Goal: Task Accomplishment & Management: Complete application form

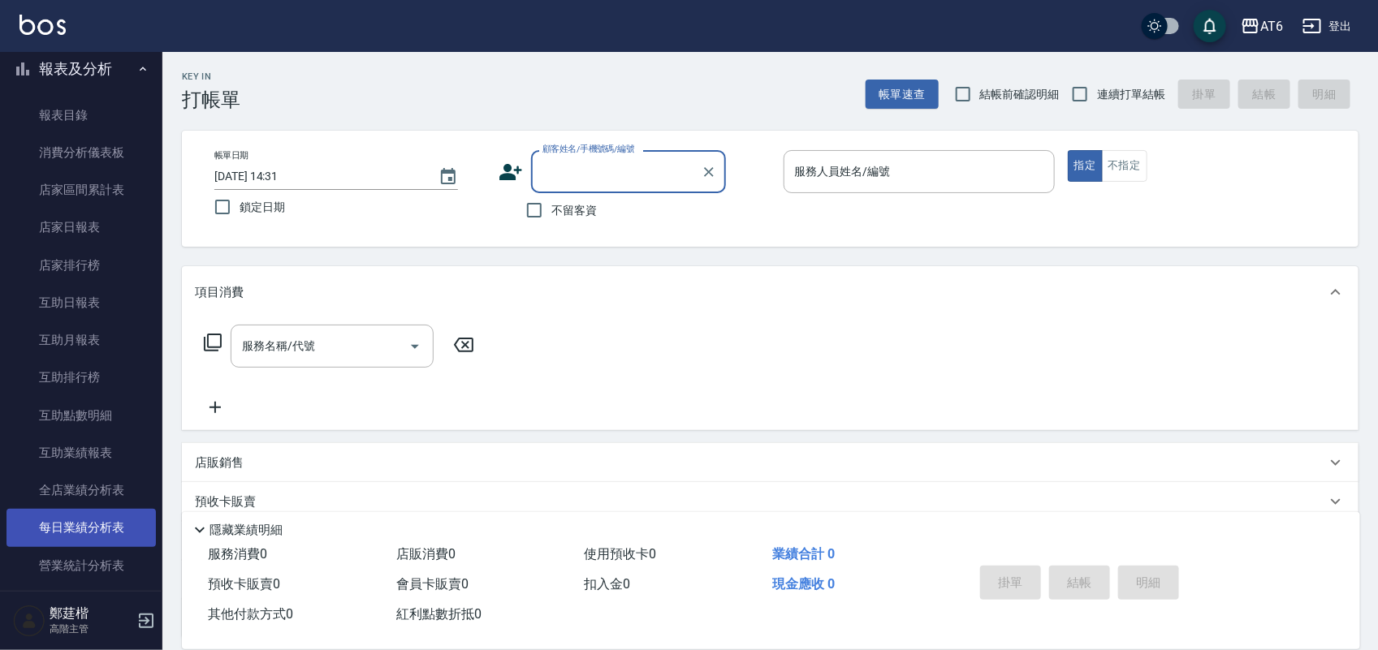
scroll to position [304, 0]
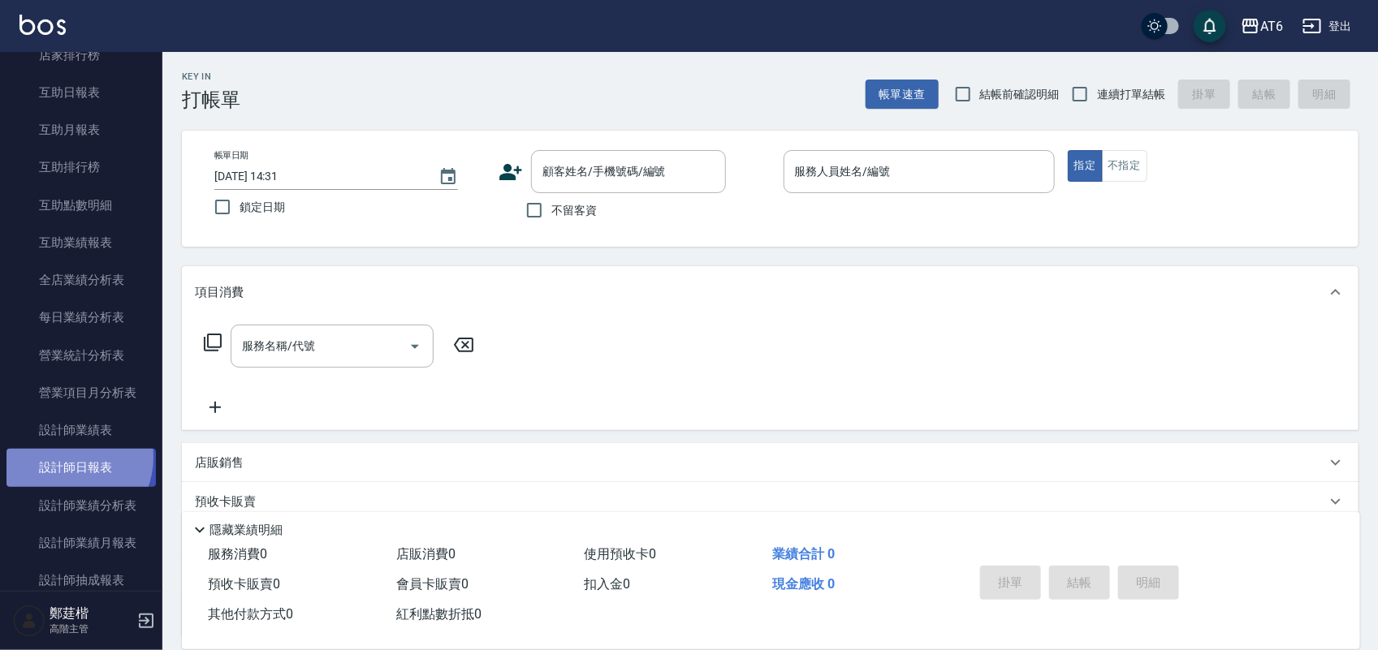
click at [61, 457] on link "設計師日報表" at bounding box center [80, 467] width 149 height 37
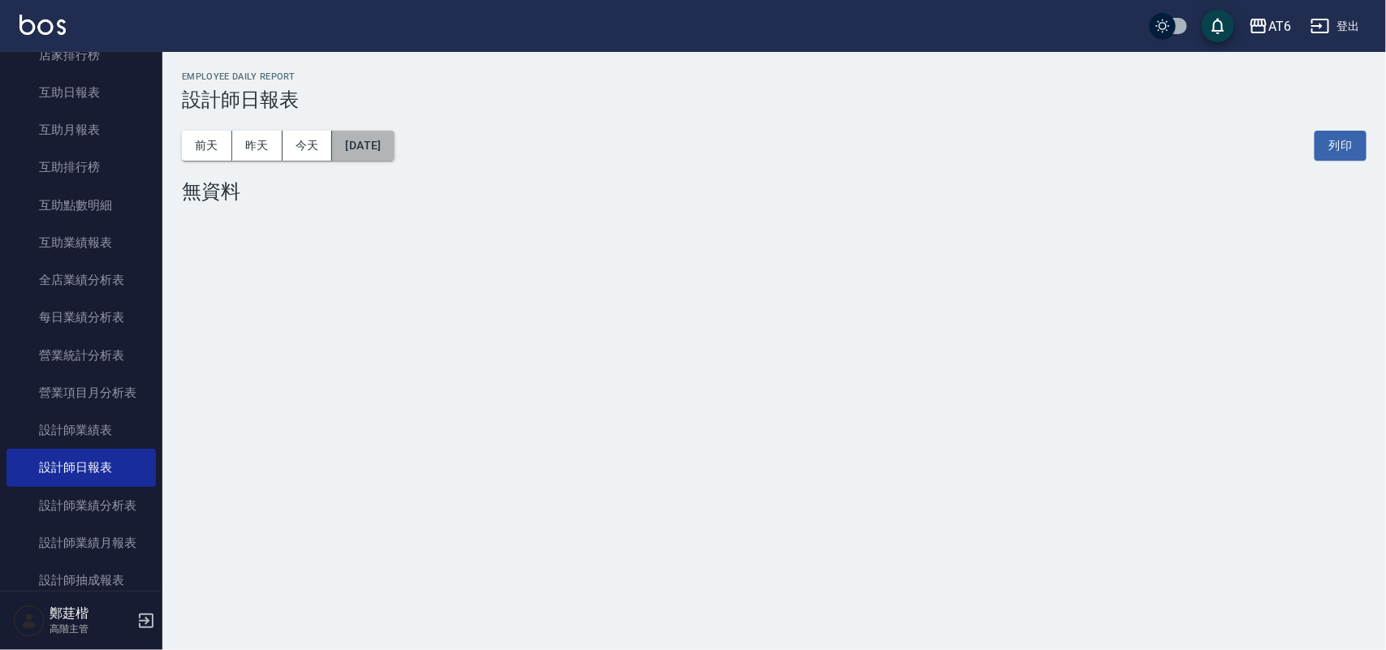
click at [394, 153] on button "[DATE]" at bounding box center [363, 146] width 62 height 30
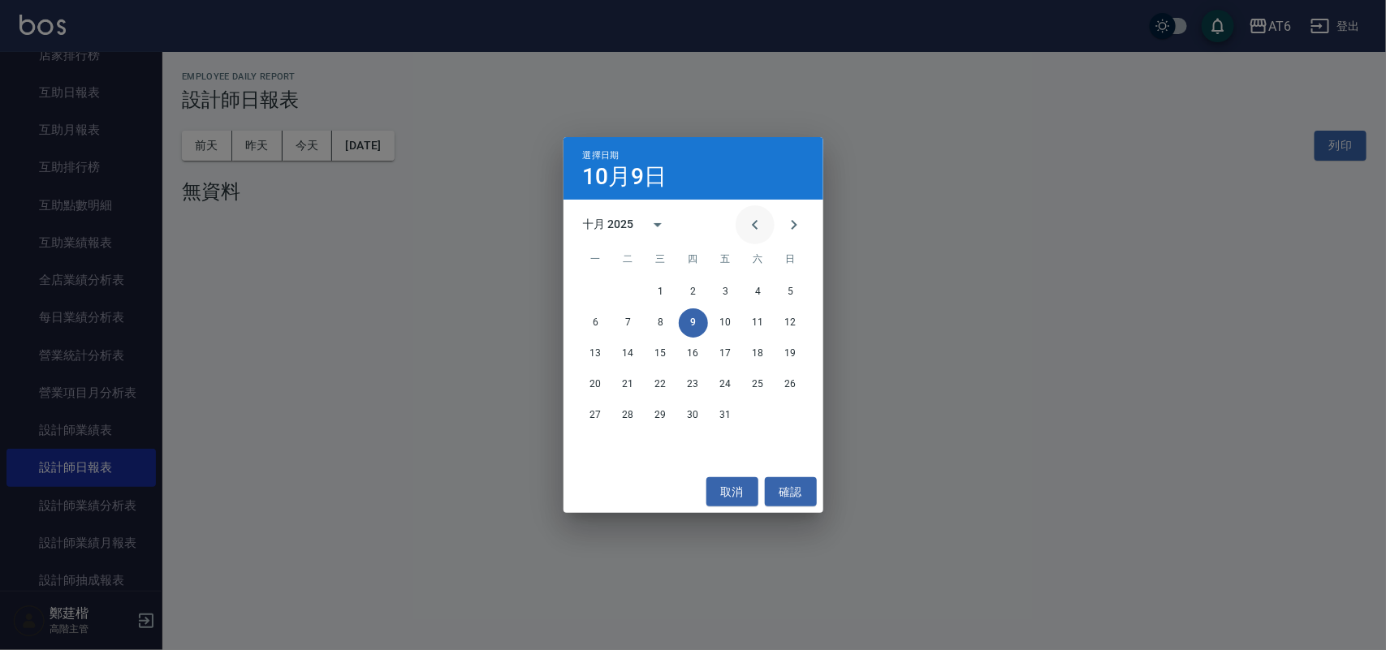
click at [758, 223] on icon "Previous month" at bounding box center [754, 224] width 19 height 19
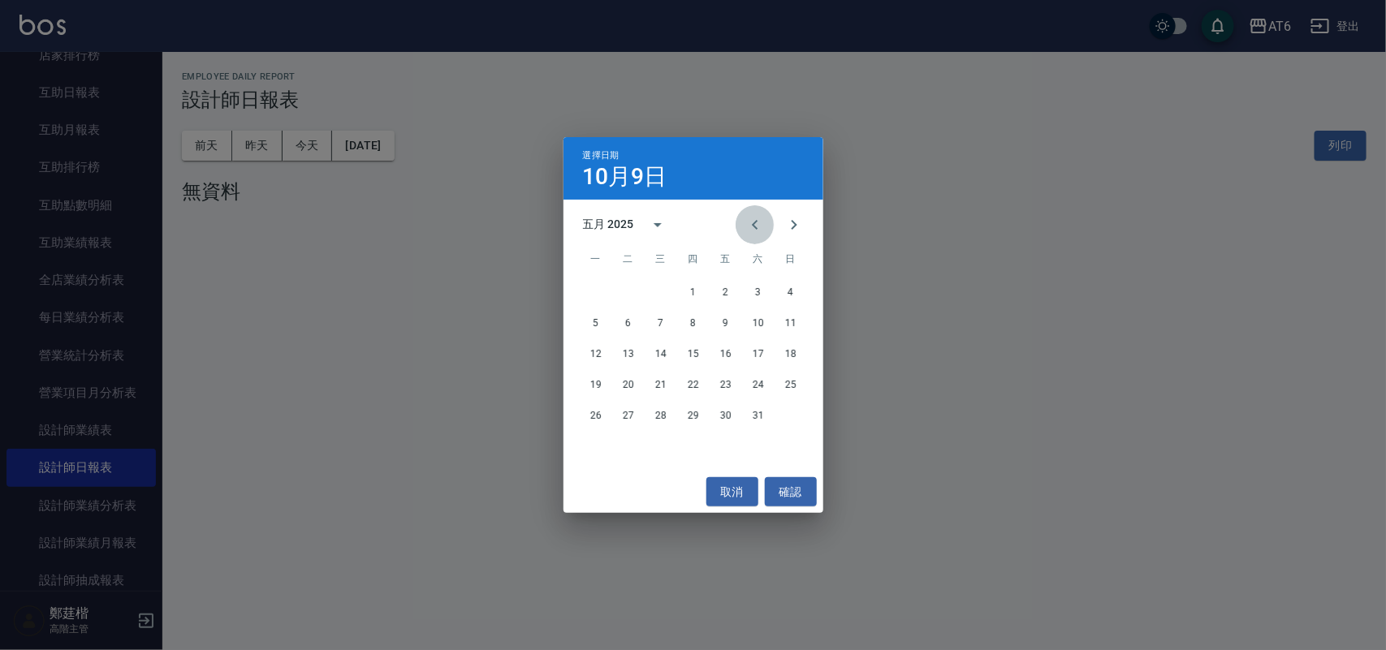
click at [758, 223] on icon "Previous month" at bounding box center [754, 224] width 19 height 19
click at [654, 326] on button "9" at bounding box center [660, 323] width 29 height 29
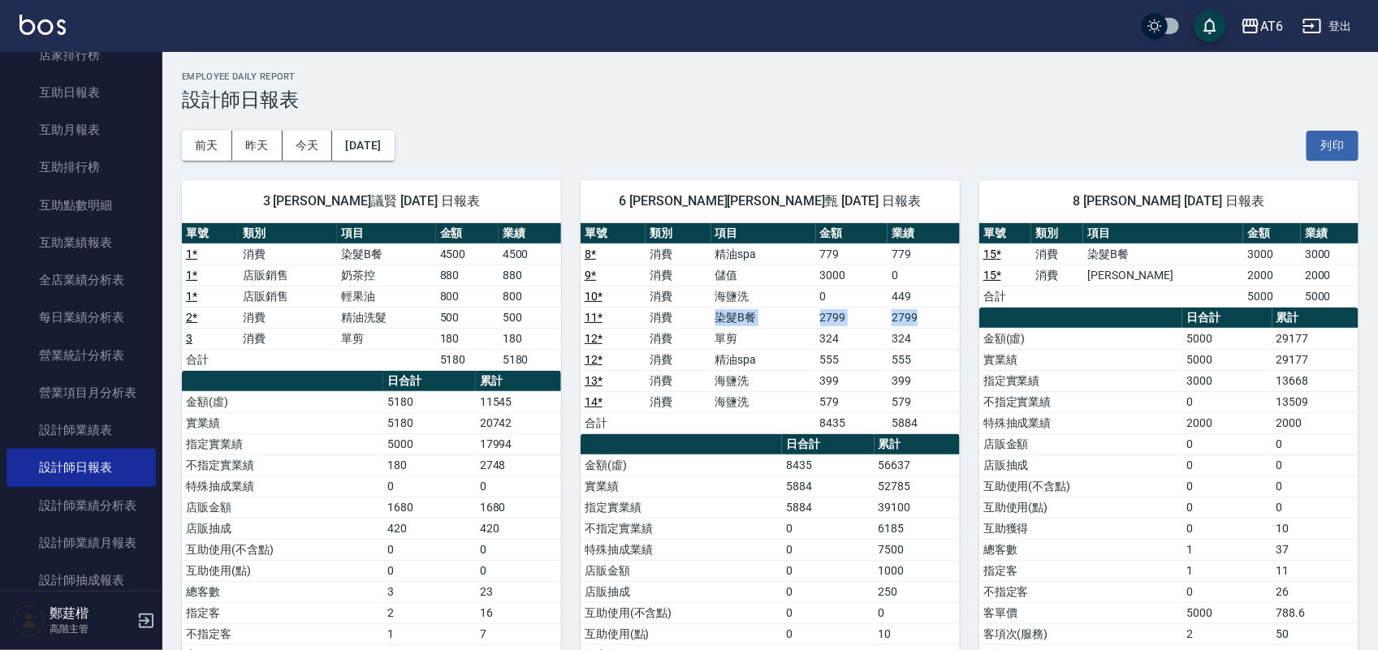
drag, startPoint x: 667, startPoint y: 313, endPoint x: 943, endPoint y: 314, distance: 275.3
click at [943, 314] on tr "11 * 消費 染髮B餐 2799 2799" at bounding box center [770, 317] width 379 height 21
click at [285, 152] on button "今天" at bounding box center [308, 146] width 50 height 30
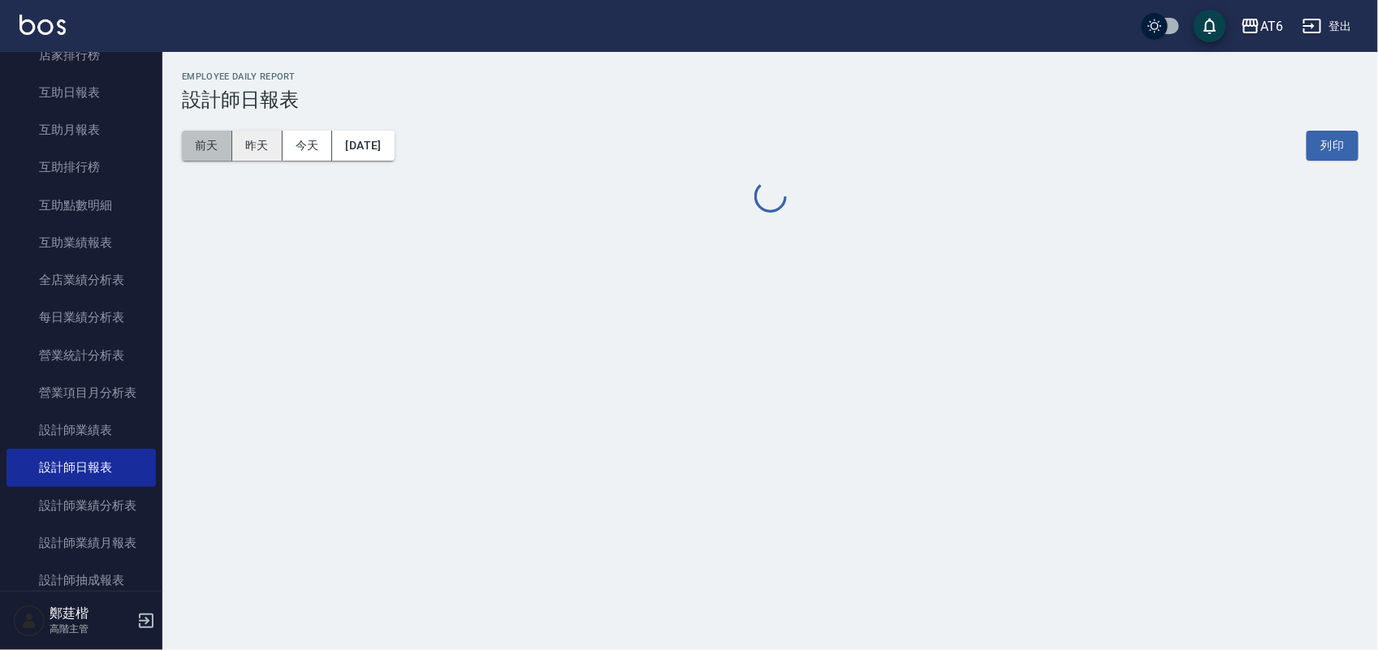
drag, startPoint x: 227, startPoint y: 149, endPoint x: 235, endPoint y: 144, distance: 9.5
click at [228, 148] on button "前天" at bounding box center [207, 146] width 50 height 30
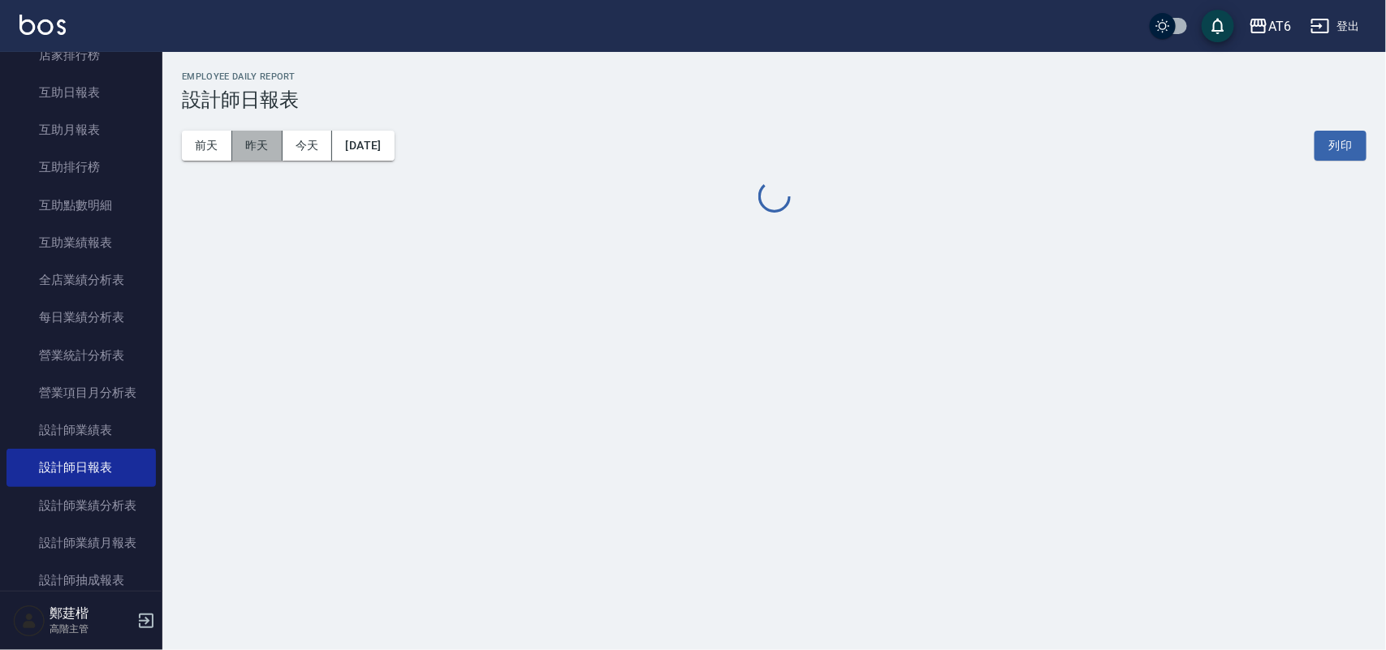
click at [235, 144] on button "昨天" at bounding box center [257, 146] width 50 height 30
click at [246, 142] on button "昨天" at bounding box center [257, 146] width 50 height 30
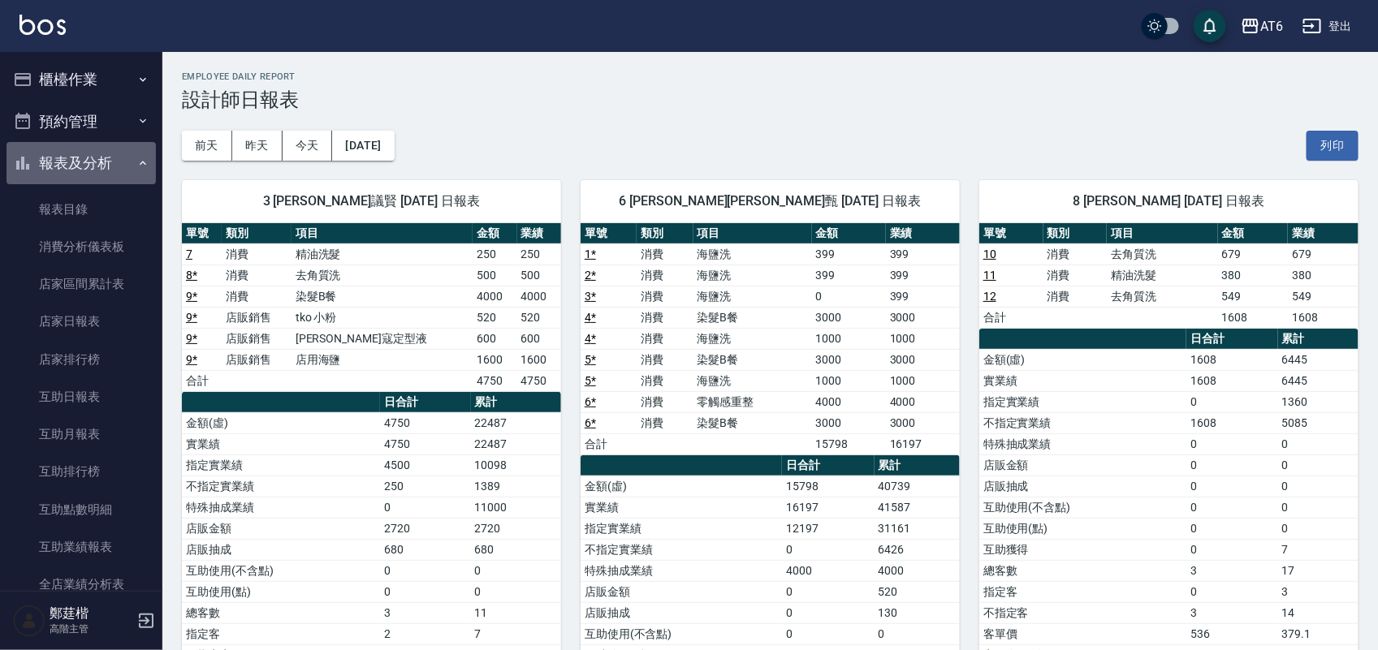
click at [94, 149] on button "報表及分析" at bounding box center [80, 163] width 149 height 42
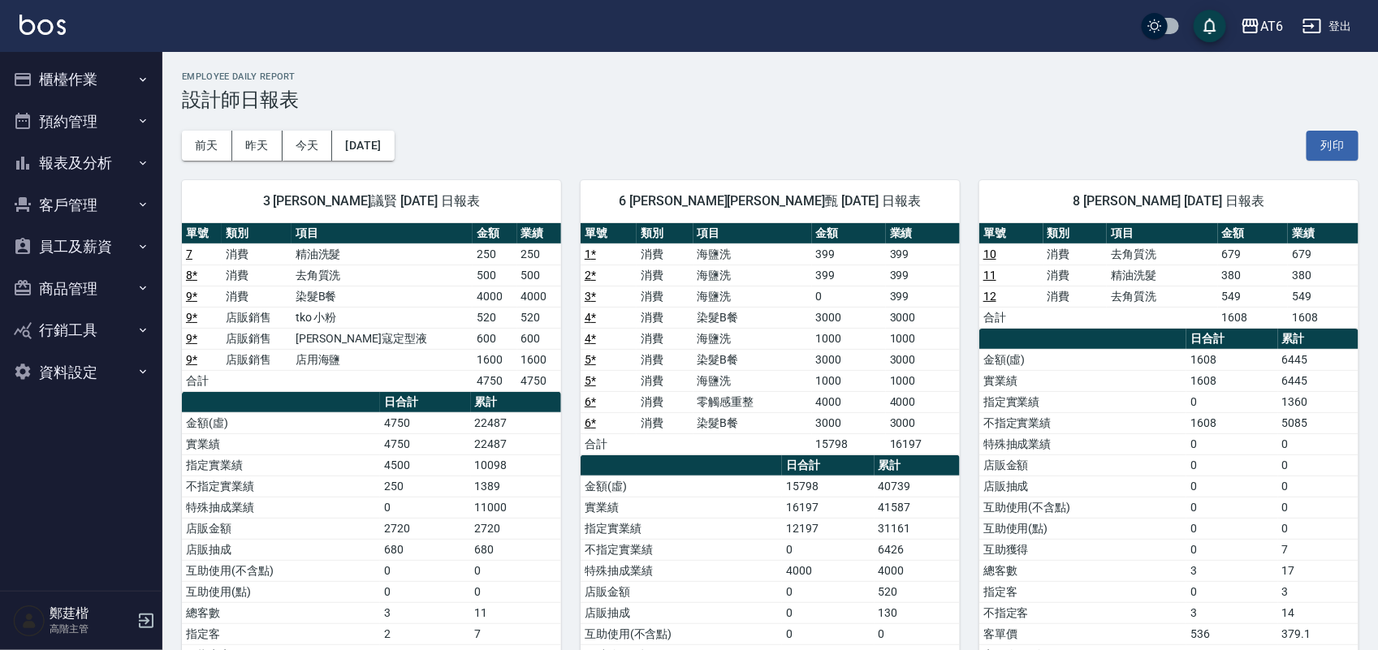
click at [97, 73] on button "櫃檯作業" at bounding box center [80, 79] width 149 height 42
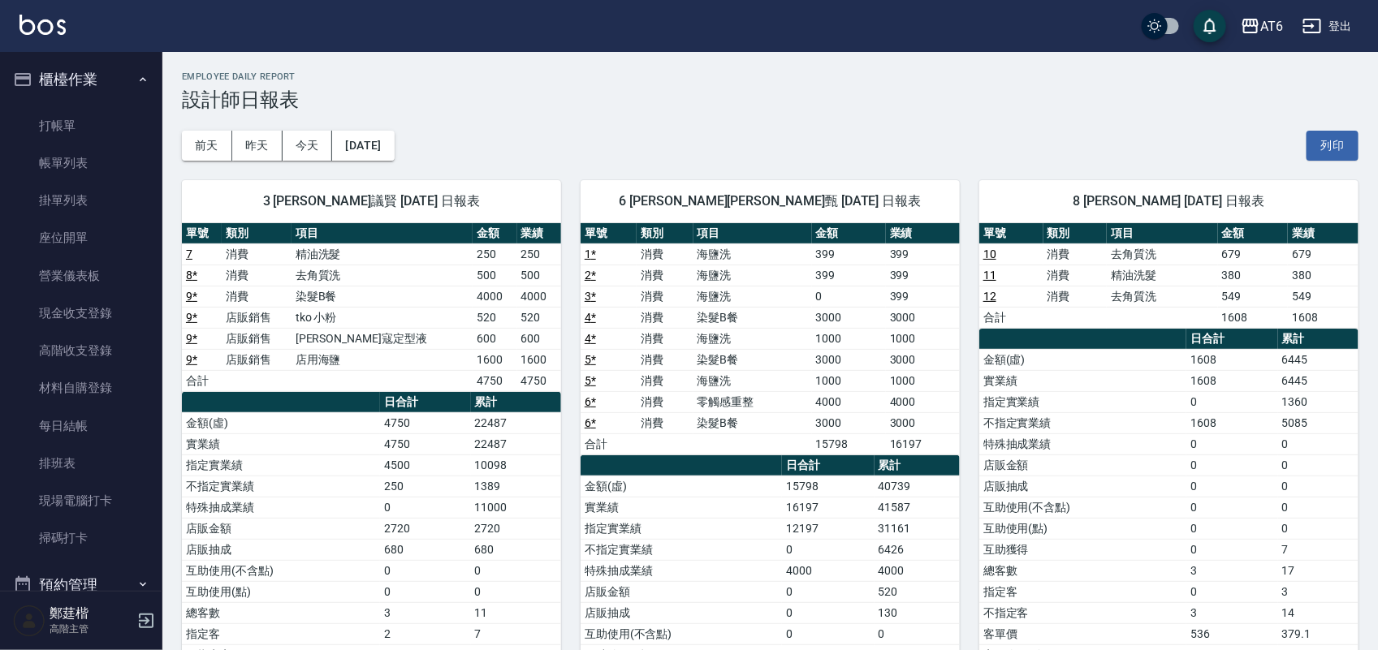
drag, startPoint x: 107, startPoint y: 115, endPoint x: 163, endPoint y: 34, distance: 98.6
click at [107, 114] on link "打帳單" at bounding box center [80, 125] width 149 height 37
click at [114, 88] on button "櫃檯作業" at bounding box center [80, 79] width 149 height 42
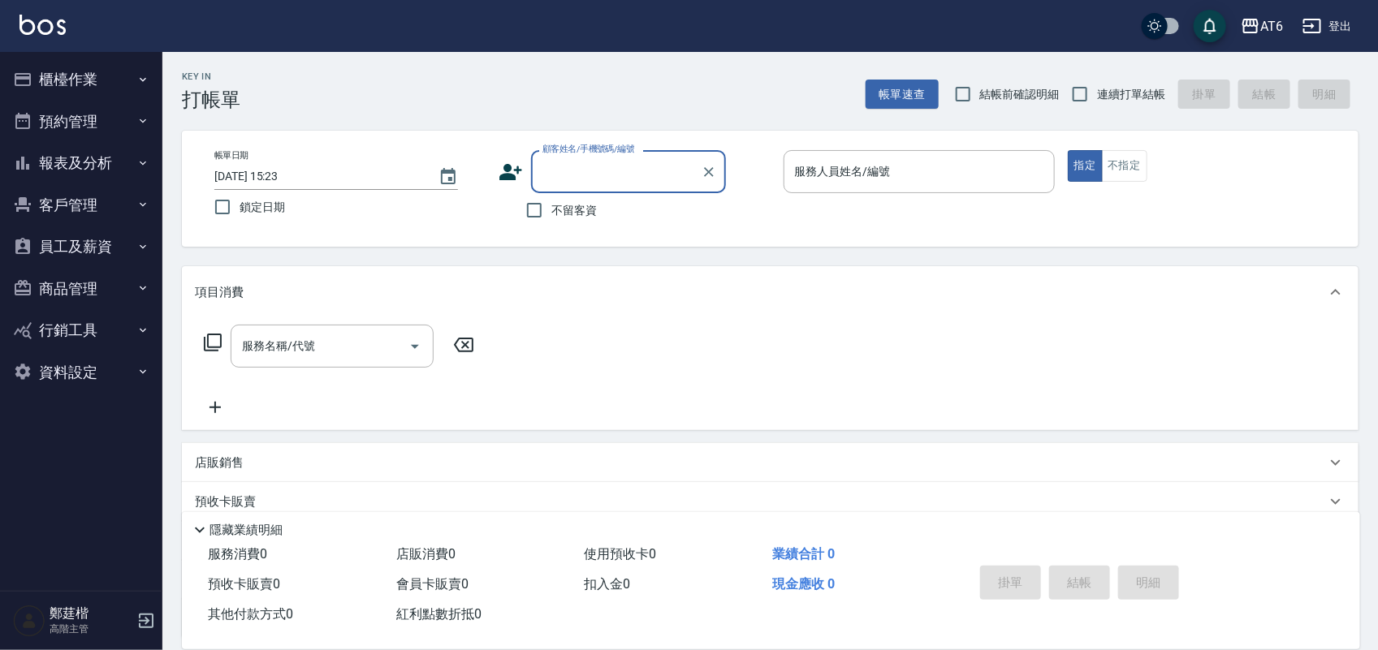
click at [75, 96] on button "櫃檯作業" at bounding box center [80, 79] width 149 height 42
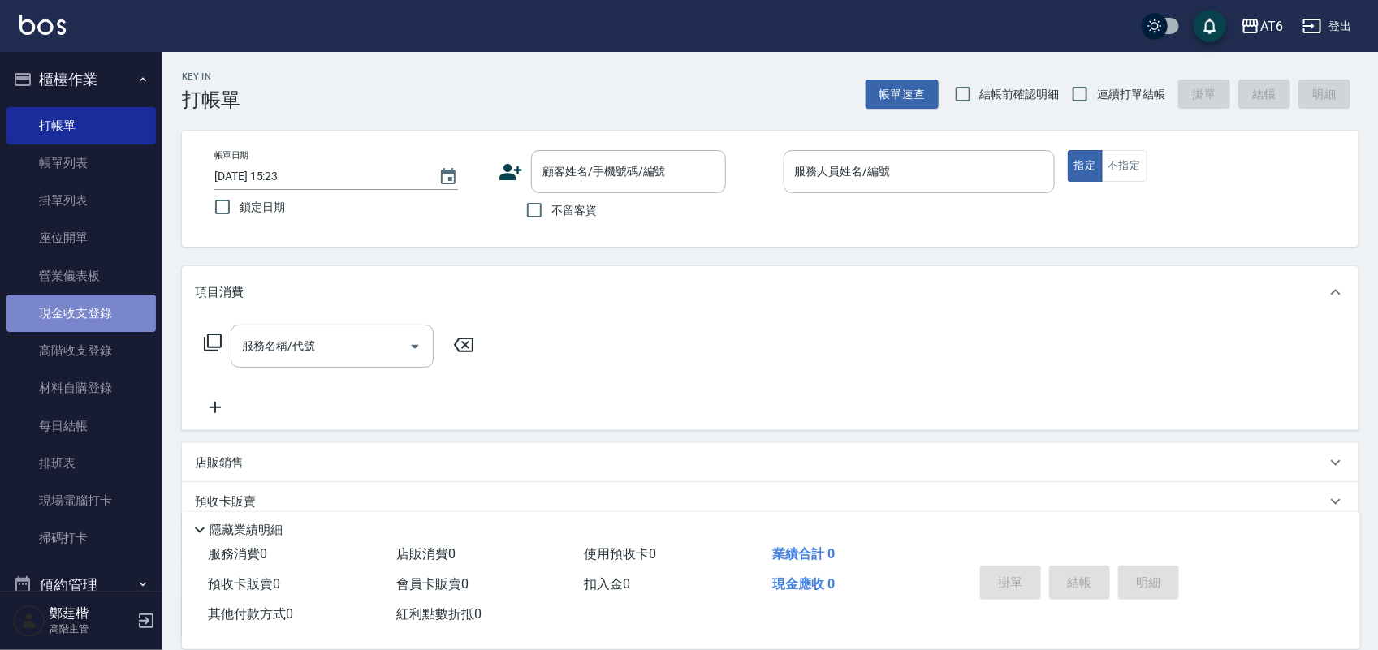
click at [114, 326] on link "現金收支登錄" at bounding box center [80, 313] width 149 height 37
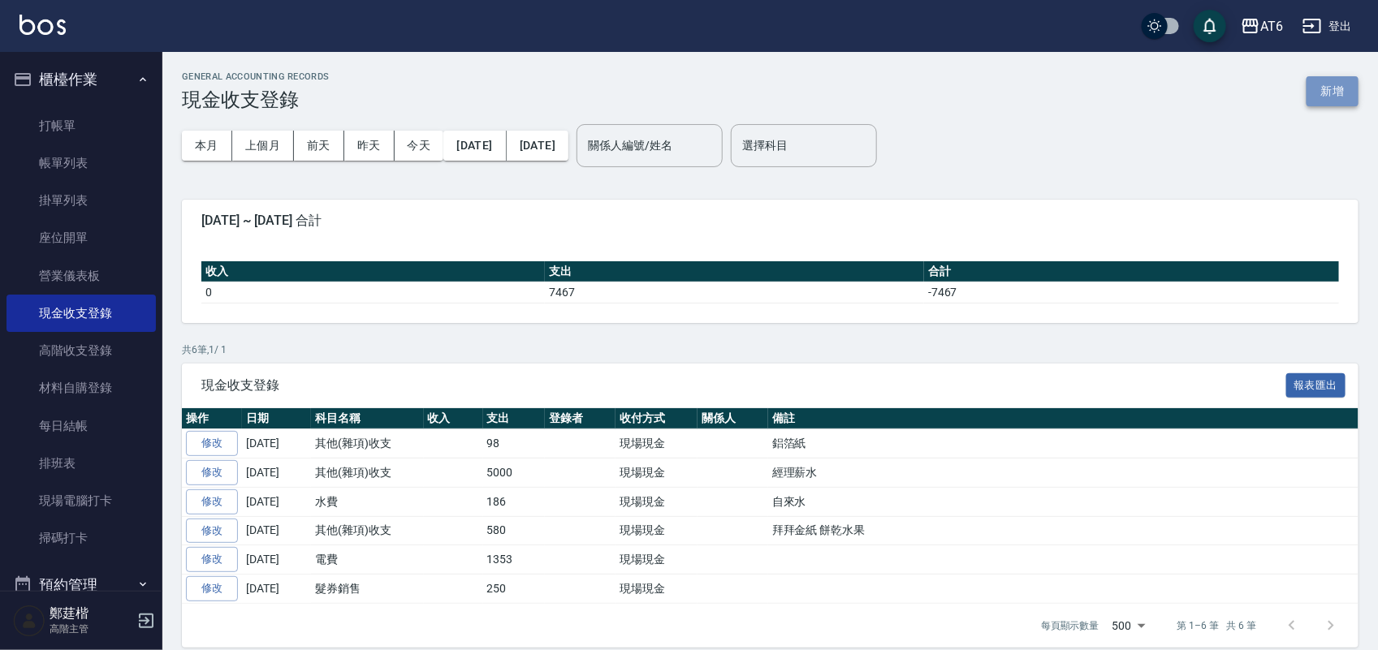
click at [1321, 90] on button "新增" at bounding box center [1332, 91] width 52 height 30
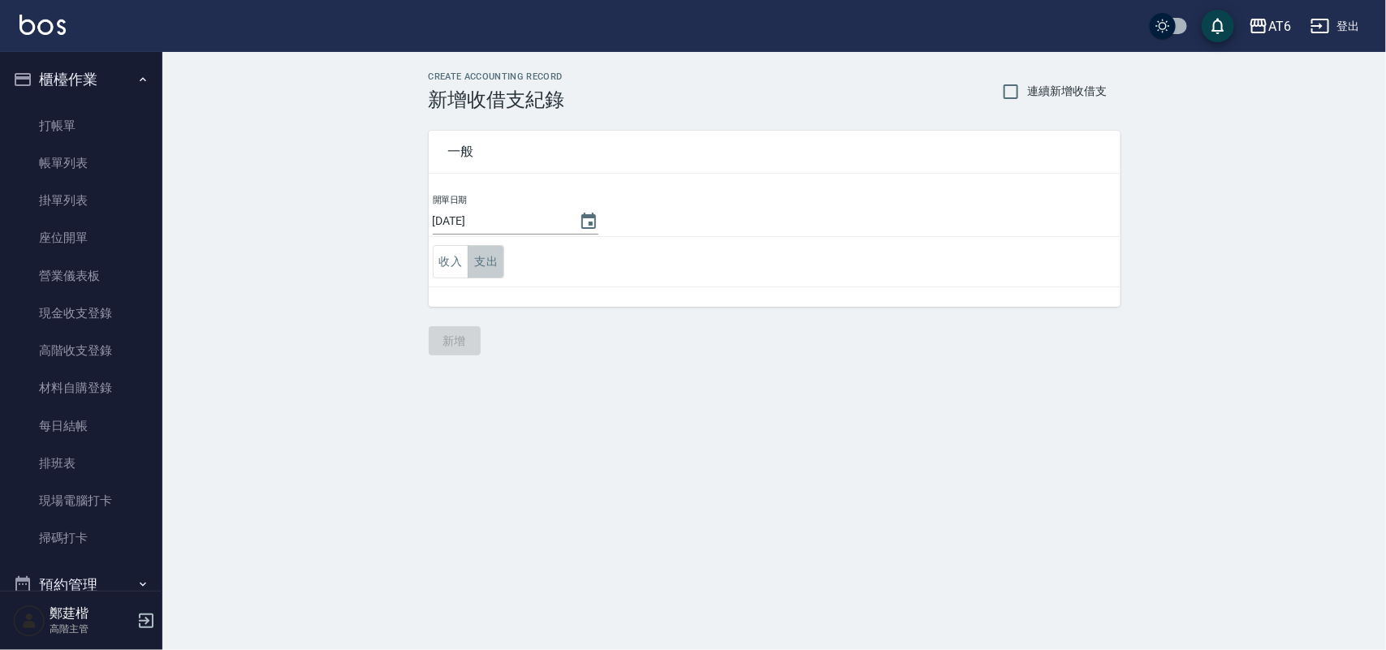
click at [488, 261] on button "支出" at bounding box center [486, 261] width 37 height 33
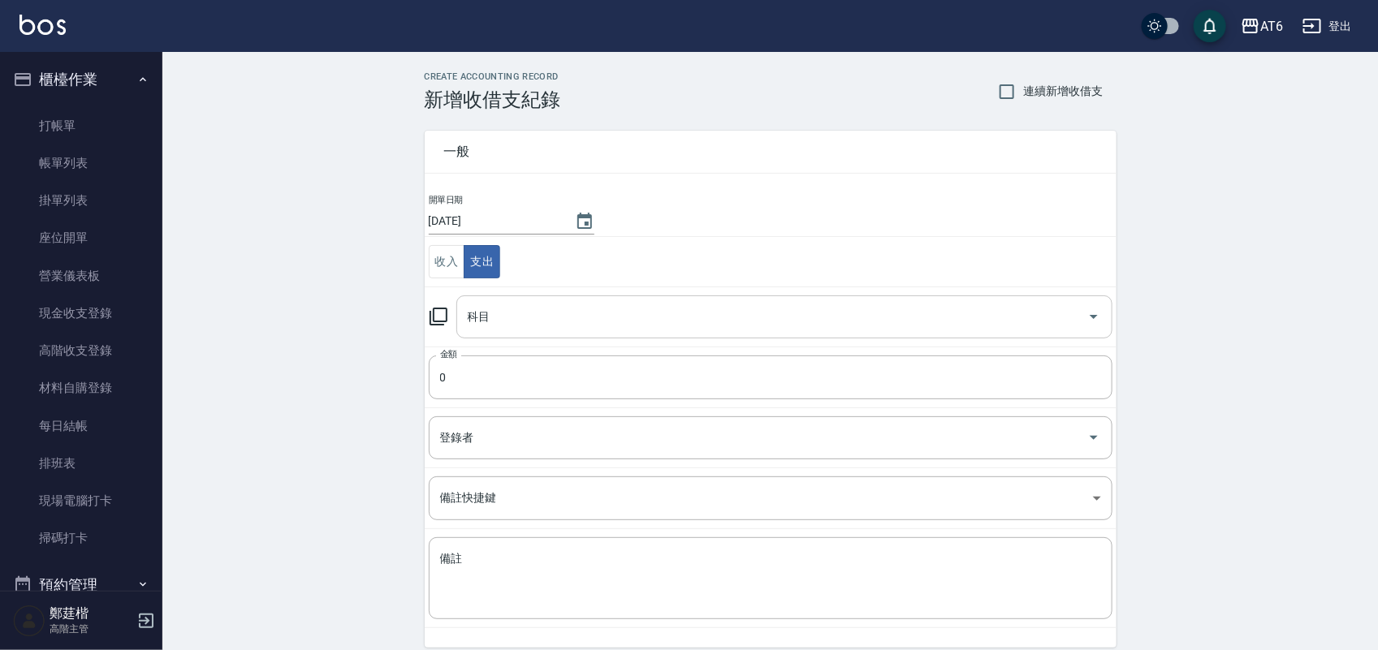
click at [501, 300] on div "科目" at bounding box center [784, 317] width 656 height 43
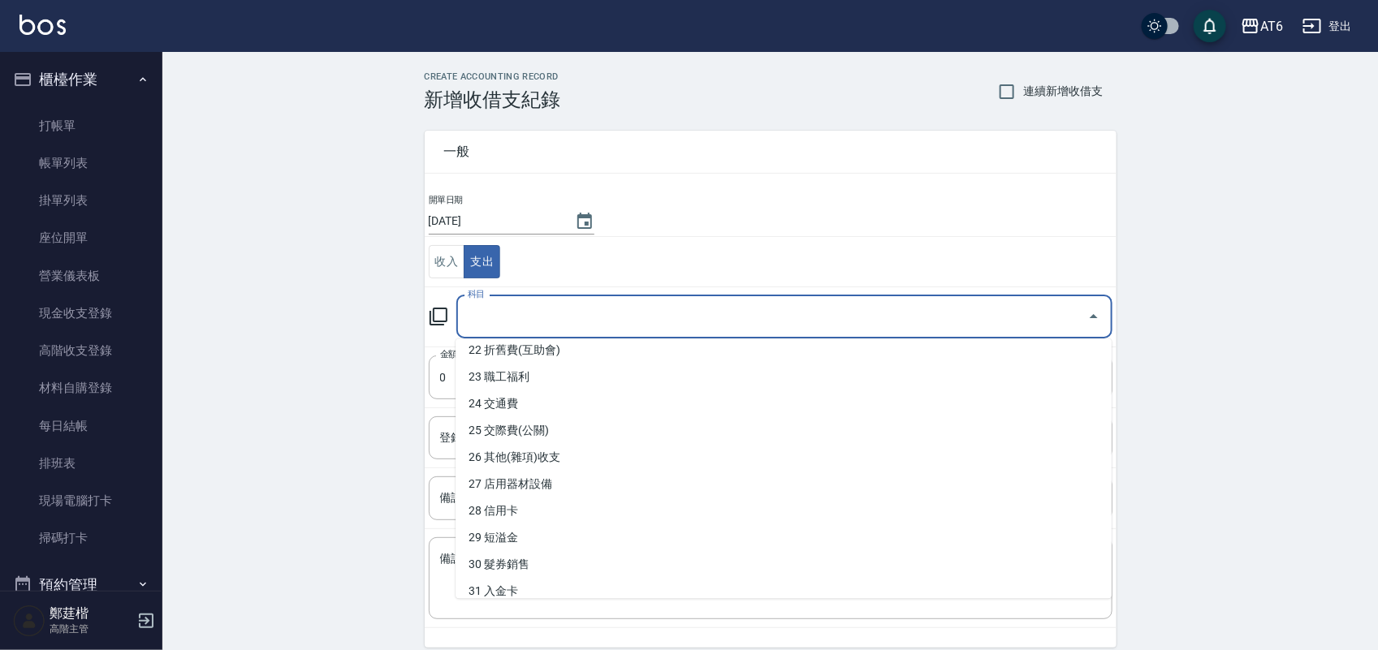
scroll to position [609, 0]
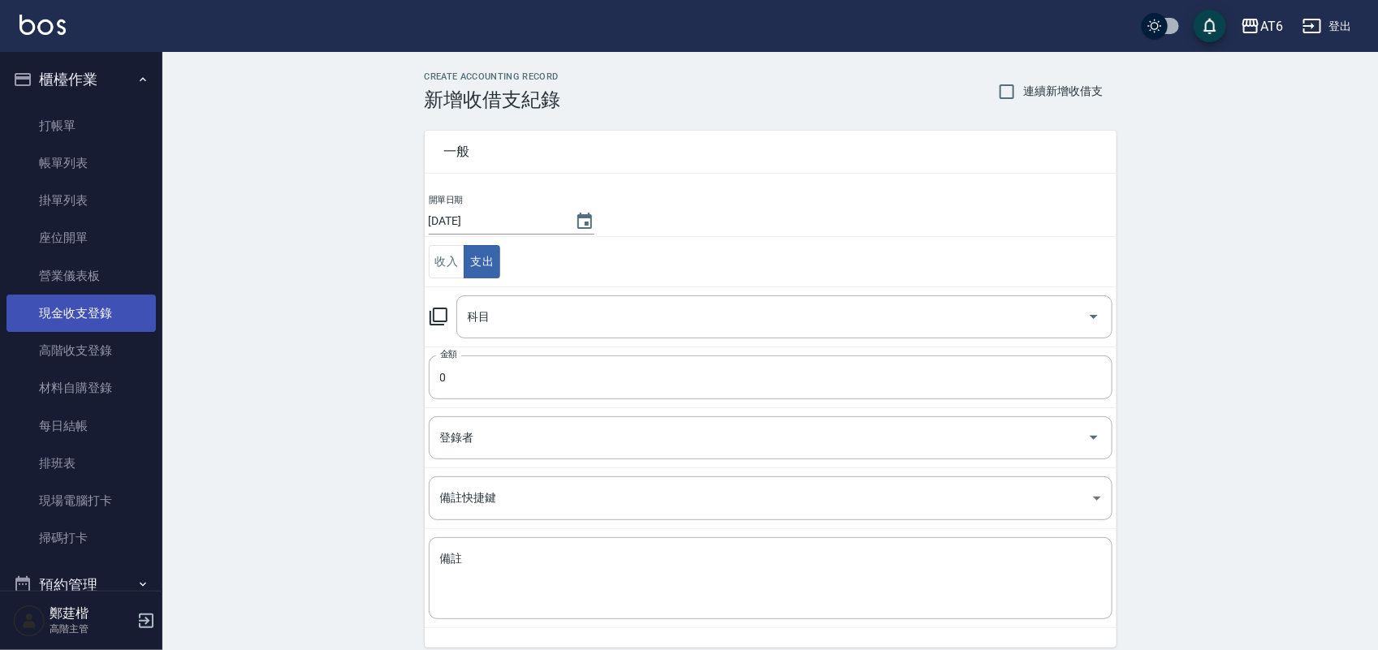
drag, startPoint x: 330, startPoint y: 195, endPoint x: 114, endPoint y: 298, distance: 240.1
click at [293, 184] on div "CREATE ACCOUNTING RECORD 新增收借支紀錄 連續新增收借支 一般 開單日期 [DATE] 收入 支出 科目 科目 金額 0 金額 登錄者…" at bounding box center [769, 384] width 1215 height 665
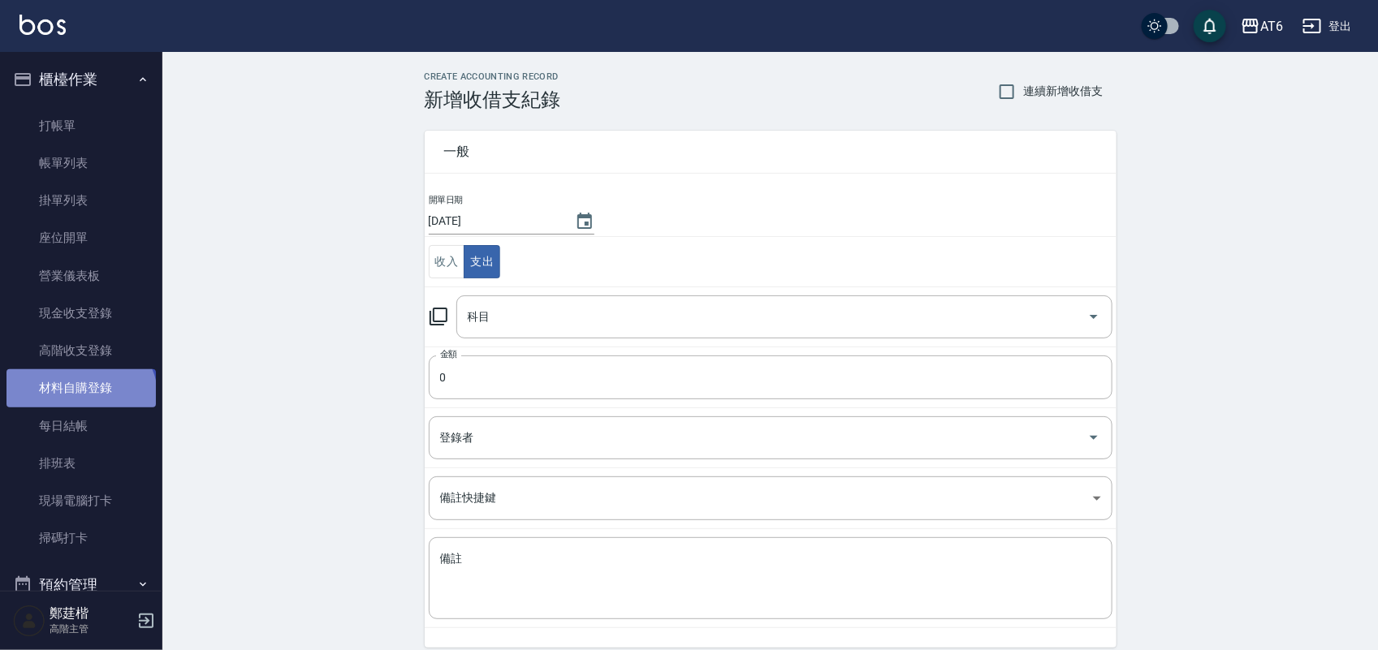
click at [79, 399] on link "材料自購登錄" at bounding box center [80, 387] width 149 height 37
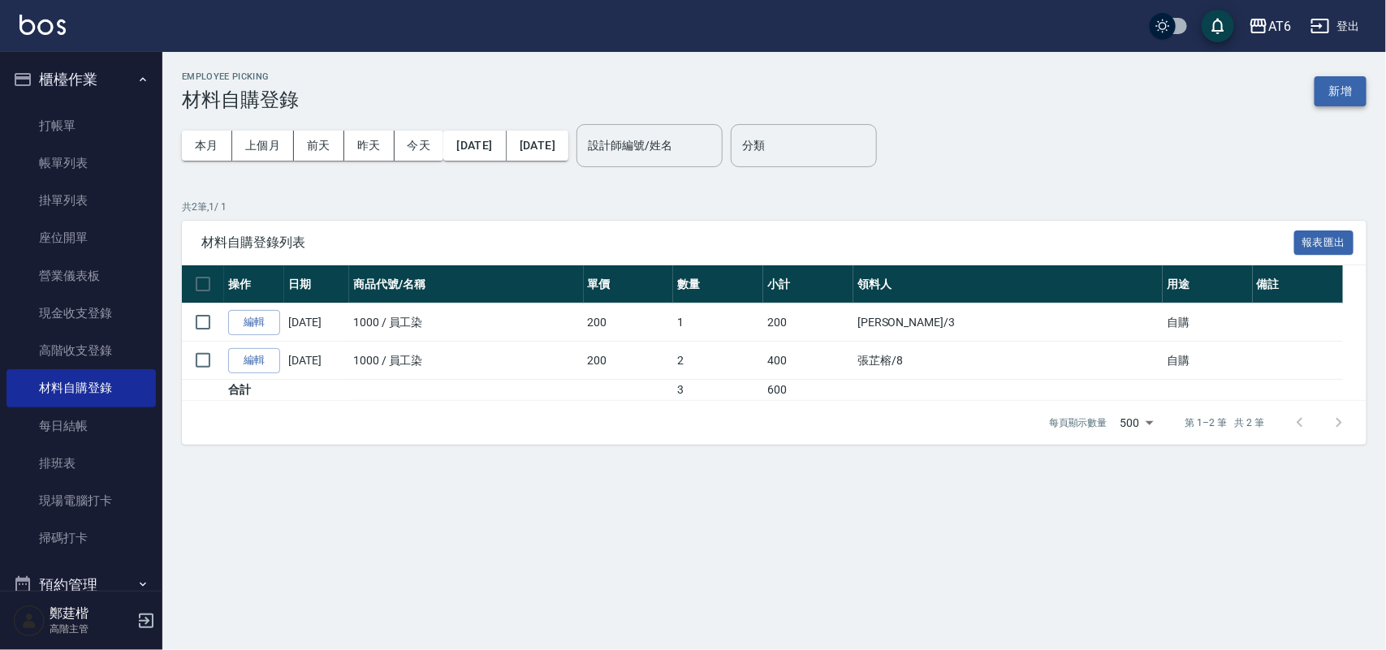
click at [1330, 85] on button "新增" at bounding box center [1341, 91] width 52 height 30
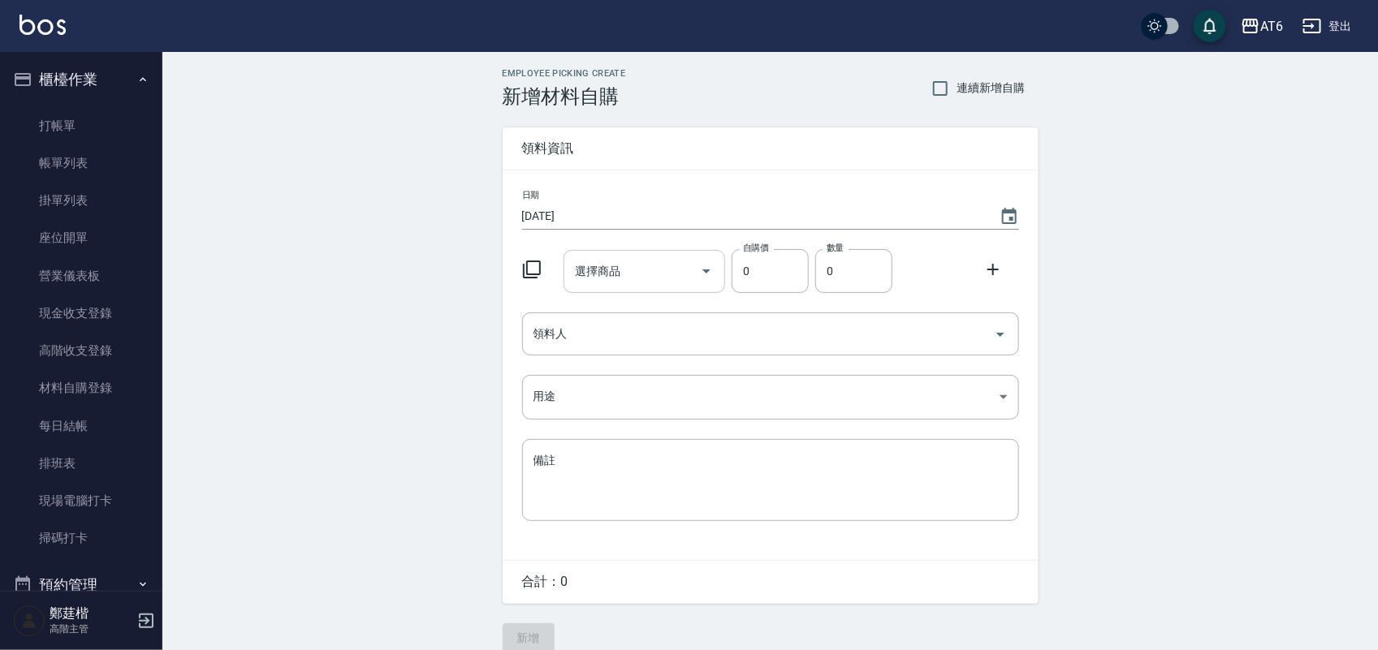
click at [651, 261] on input "選擇商品" at bounding box center [632, 271] width 123 height 28
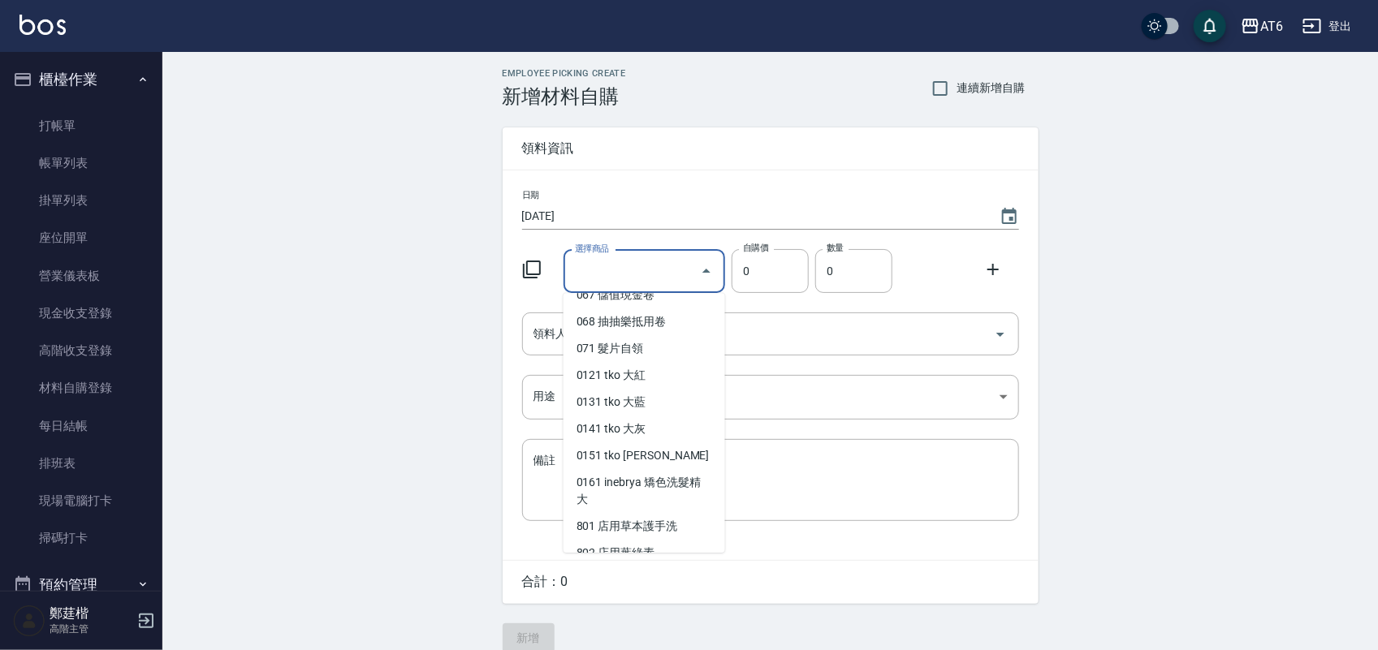
scroll to position [710, 0]
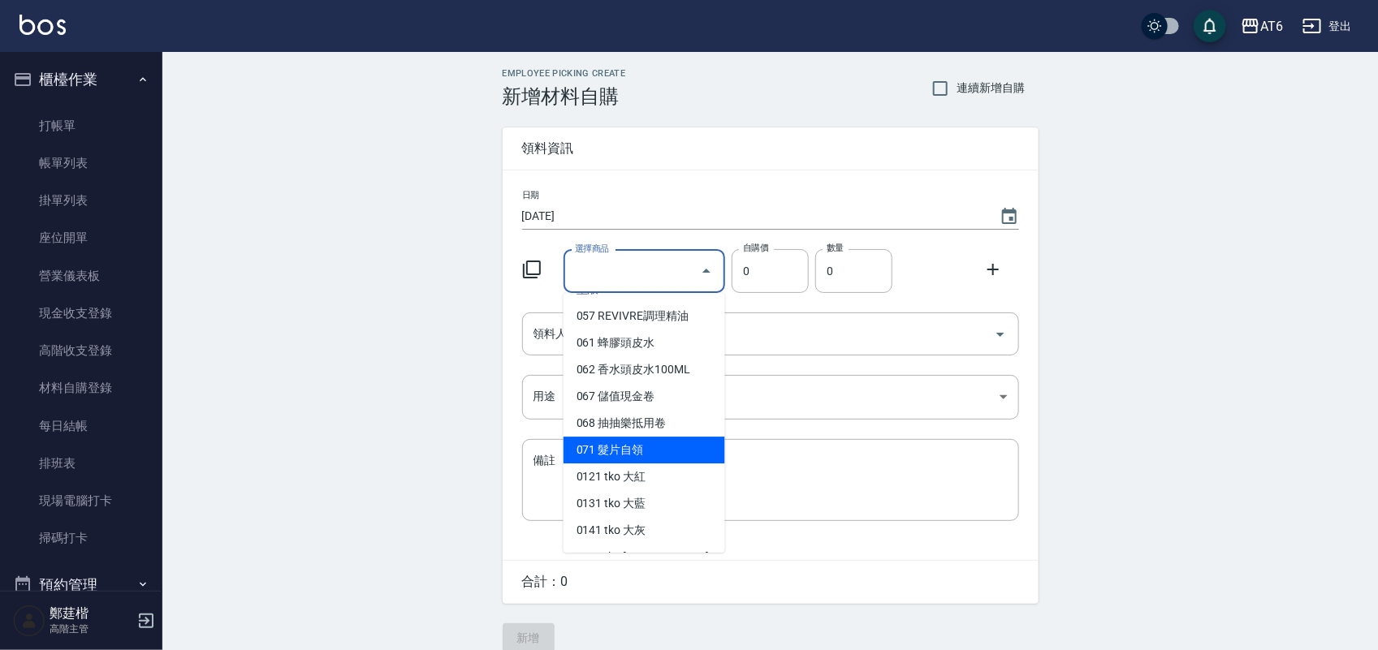
click at [668, 443] on li "071 髮片自領" at bounding box center [644, 450] width 162 height 27
type input "髮片自領"
type input "2230"
type input "1"
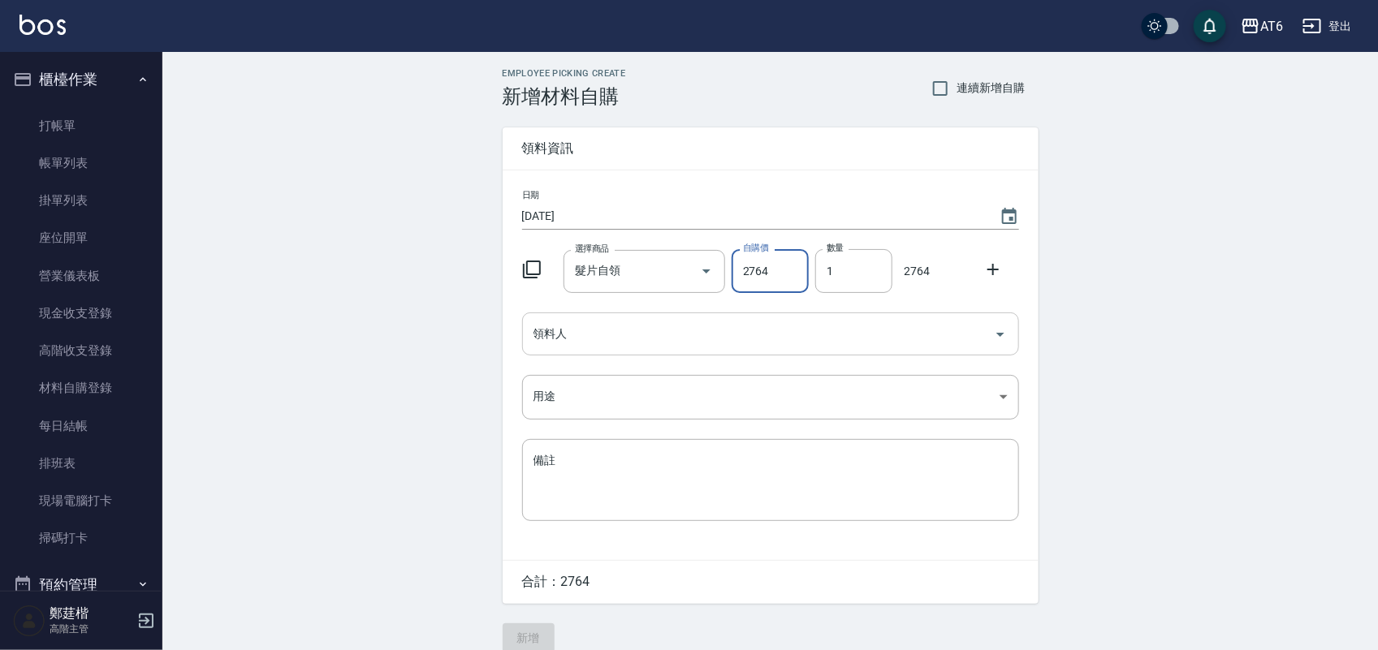
type input "2764"
click at [696, 339] on input "領料人" at bounding box center [758, 334] width 458 height 28
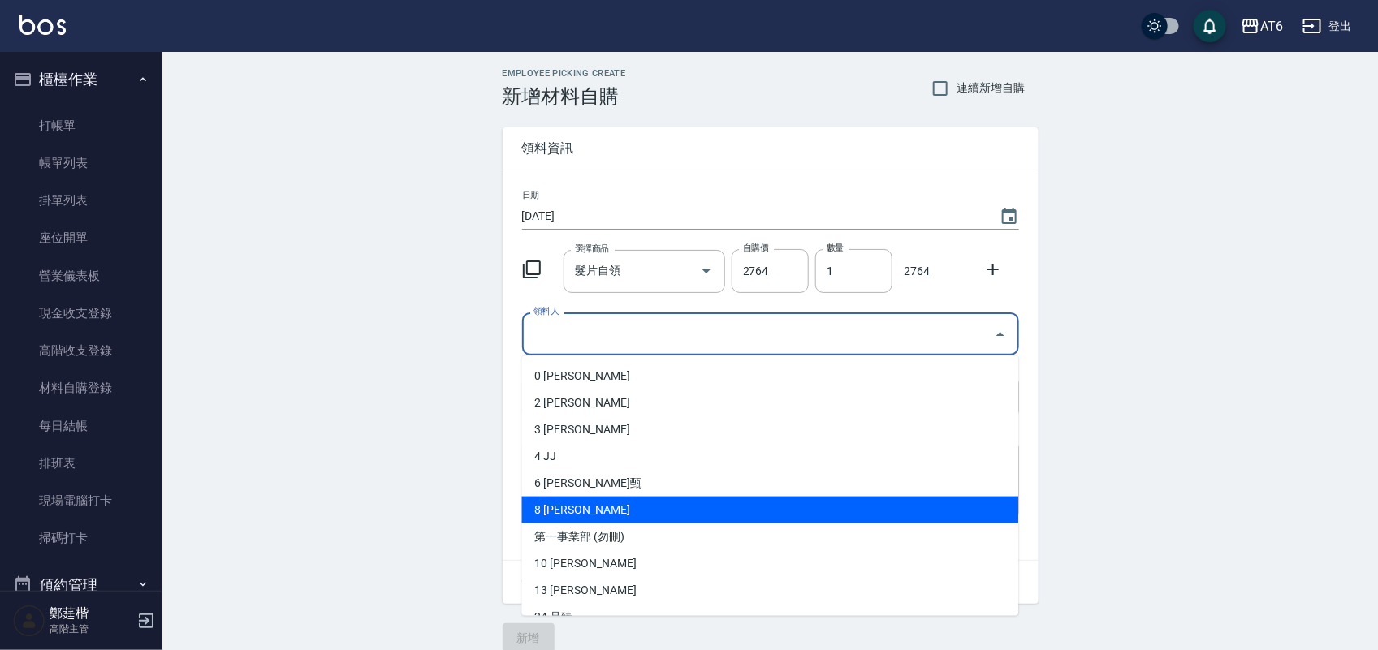
click at [743, 513] on li "8 [PERSON_NAME]" at bounding box center [770, 510] width 497 height 27
type input "張芷榕"
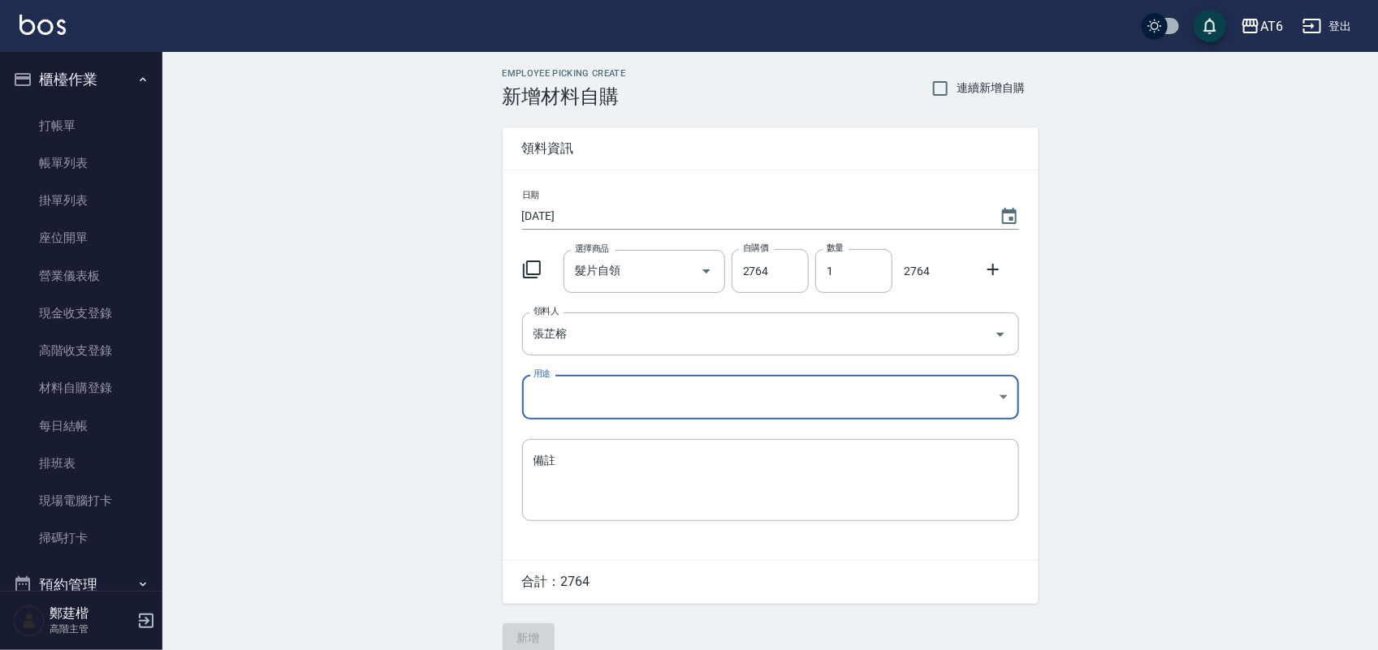
click at [614, 399] on body "AT6 登出 櫃檯作業 打帳單 帳單列表 掛單列表 座位開單 營業儀表板 現金收支登錄 高階收支登錄 材料自購登錄 每日結帳 排班表 現場電腦打卡 掃碼打卡 …" at bounding box center [689, 334] width 1378 height 669
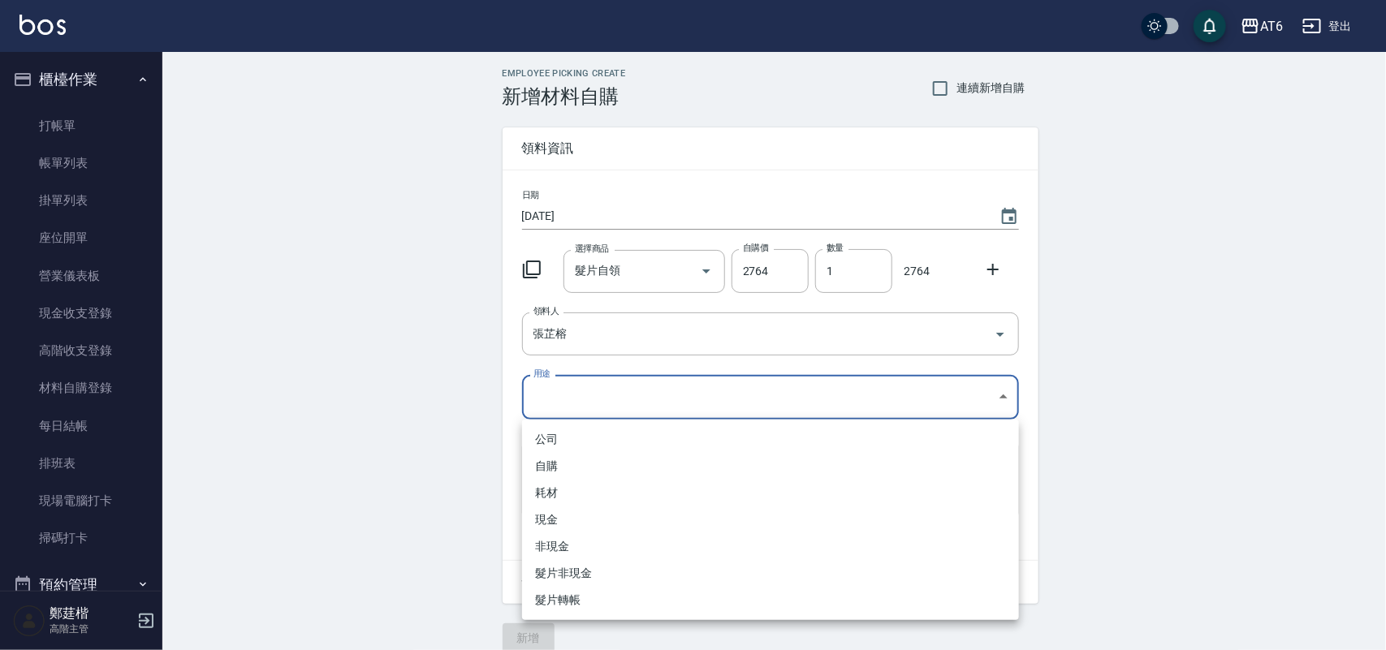
click at [602, 468] on li "自購" at bounding box center [770, 466] width 497 height 27
type input "自購"
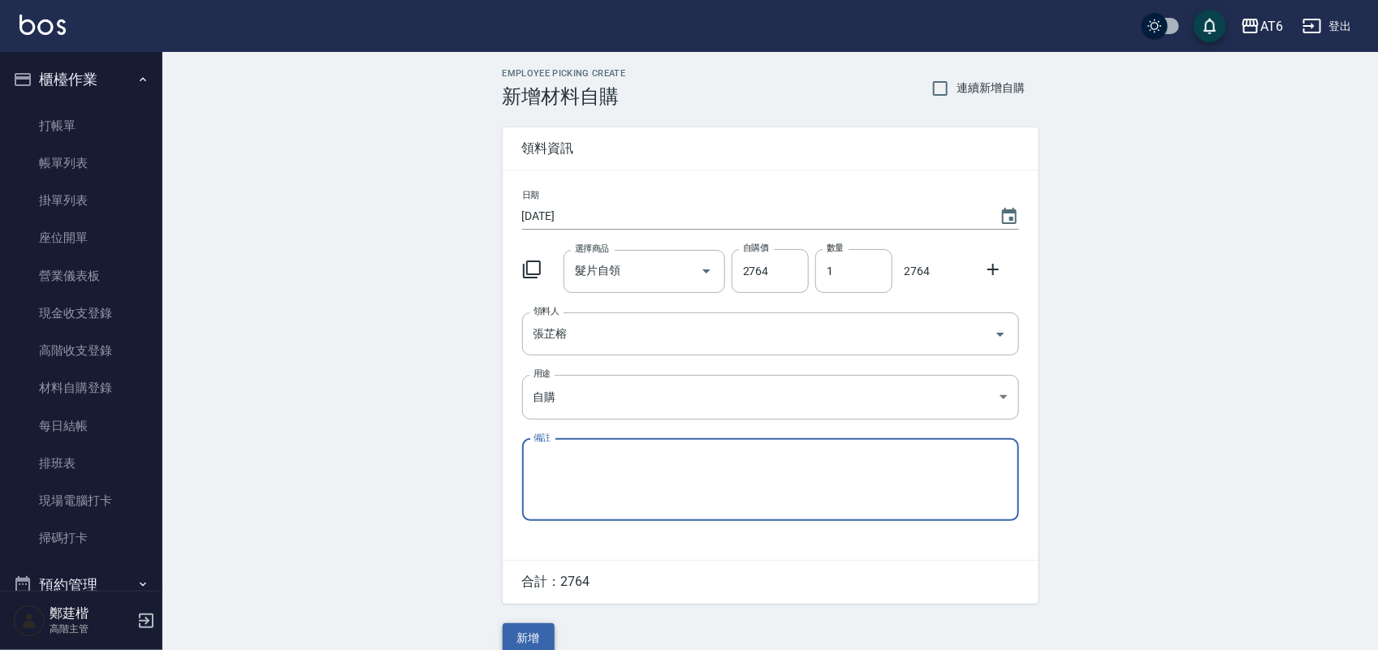
click at [544, 636] on button "新增" at bounding box center [529, 639] width 52 height 30
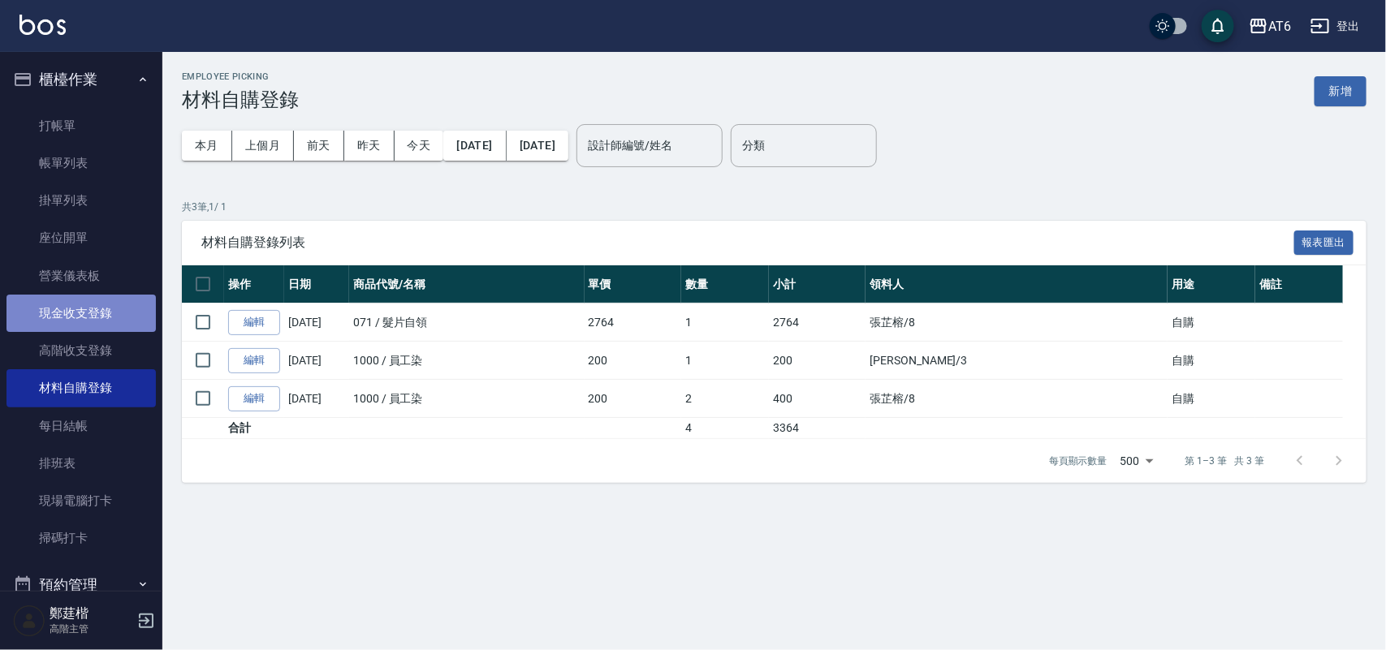
click at [118, 309] on link "現金收支登錄" at bounding box center [80, 313] width 149 height 37
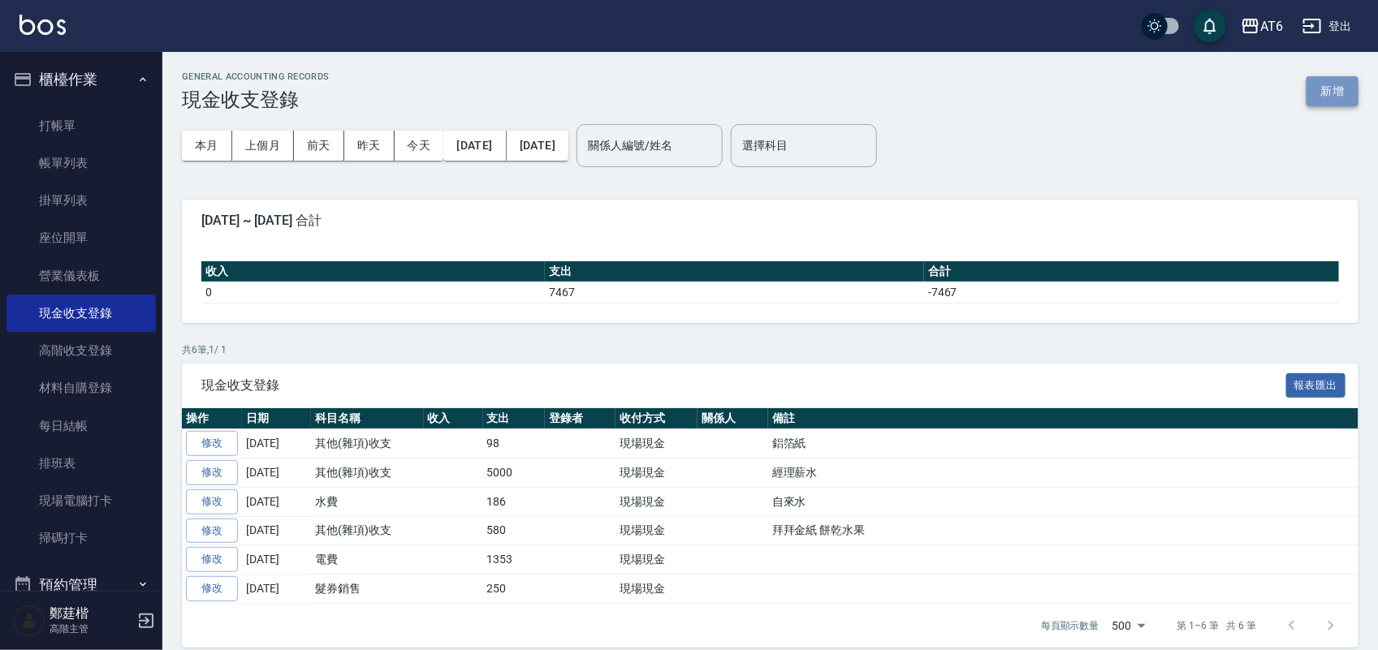
click at [1316, 80] on button "新增" at bounding box center [1332, 91] width 52 height 30
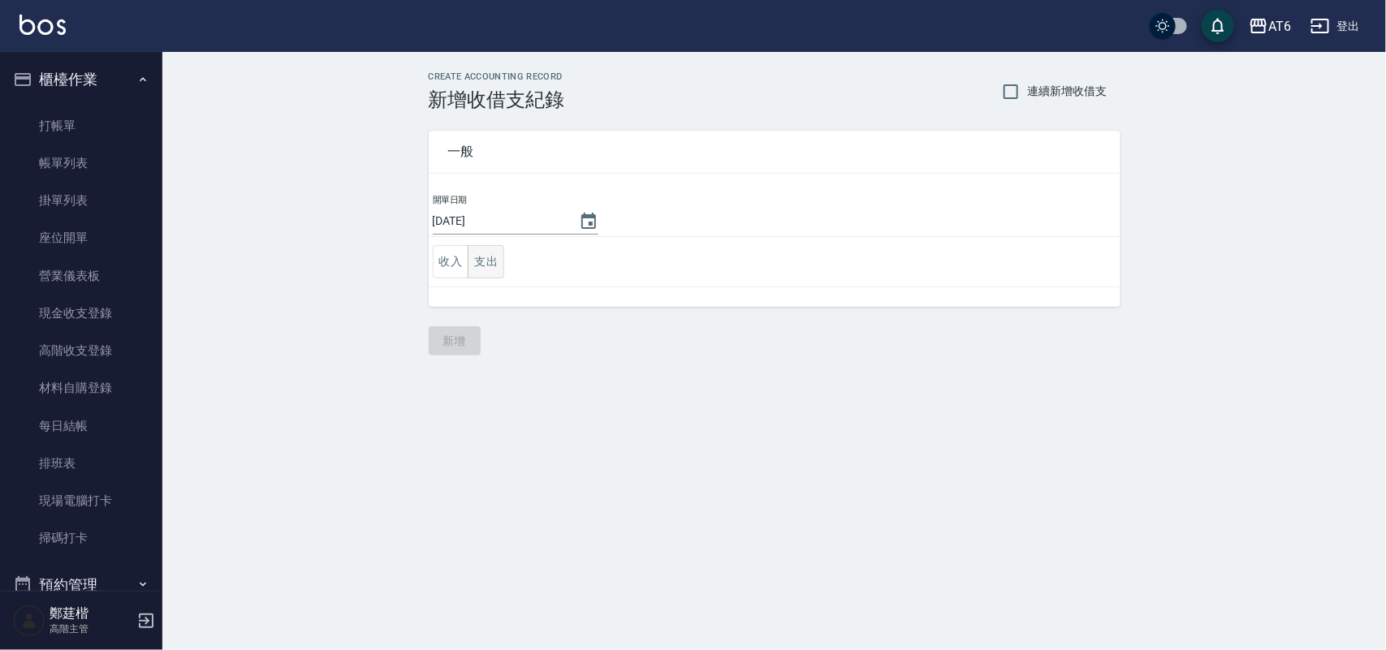
click at [485, 265] on button "支出" at bounding box center [486, 261] width 37 height 33
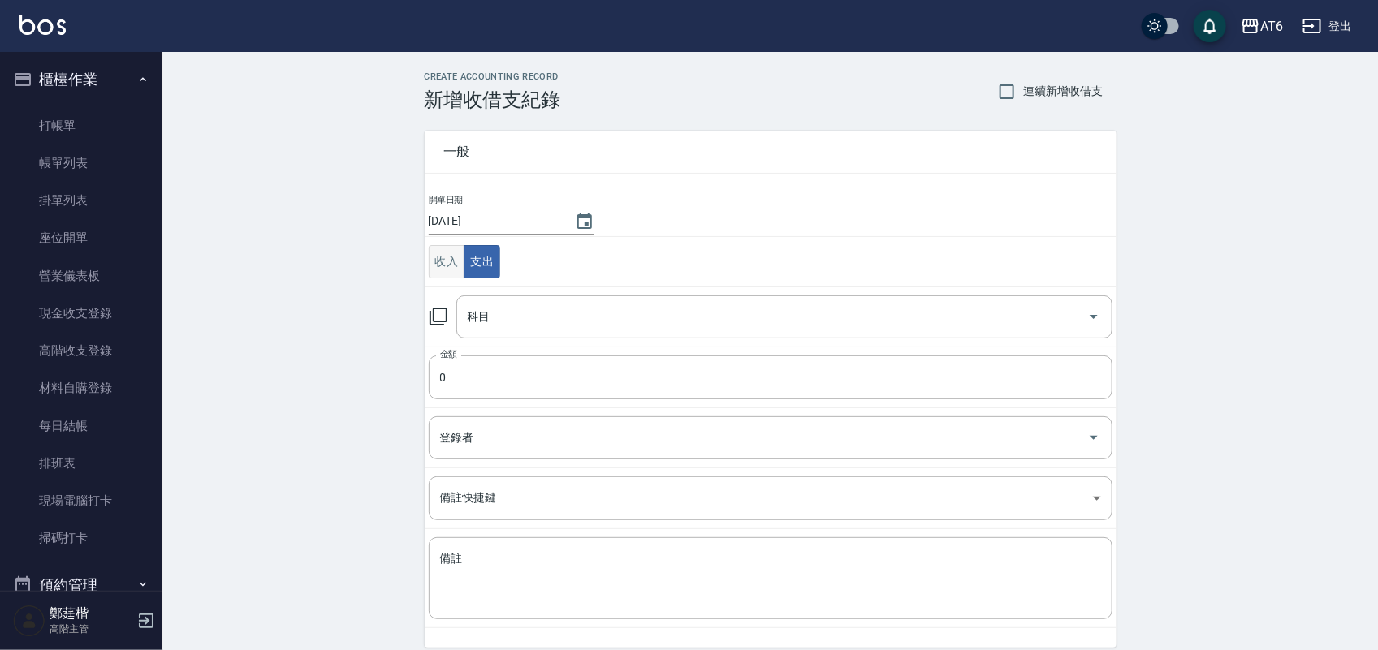
click at [437, 258] on button "收入" at bounding box center [447, 261] width 37 height 33
click at [569, 326] on input "科目" at bounding box center [772, 317] width 617 height 28
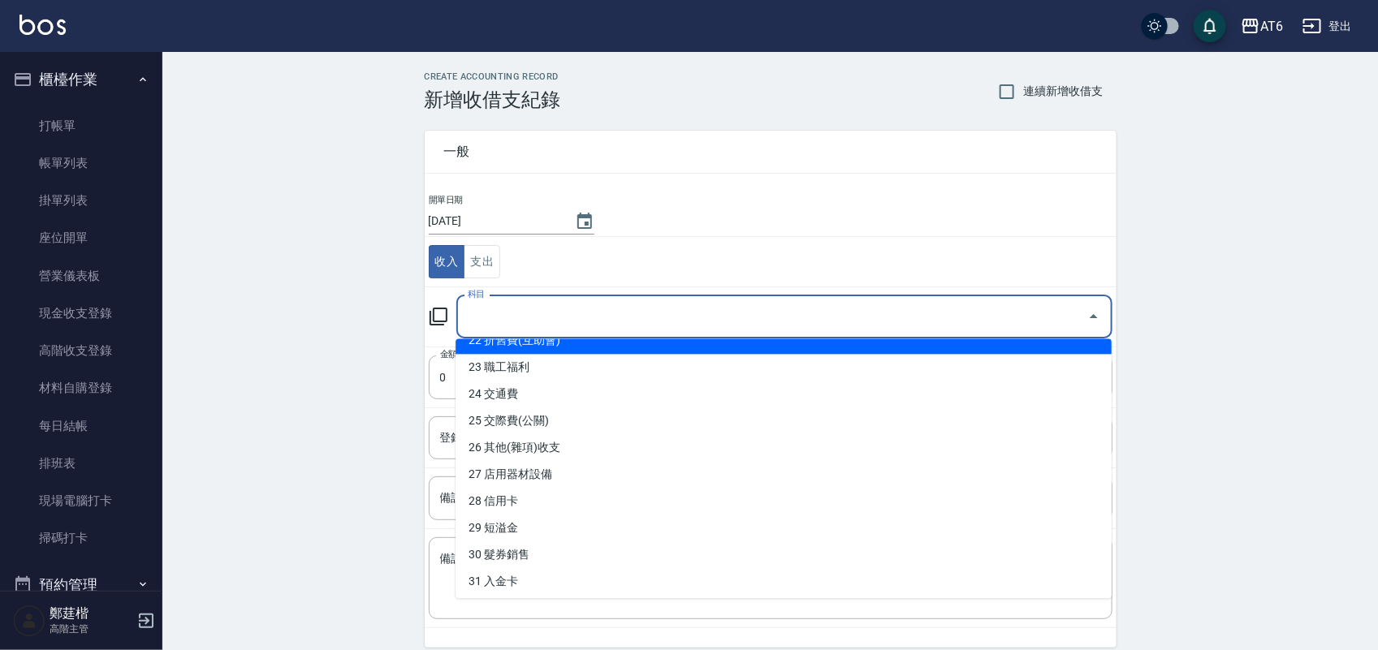
scroll to position [609, 0]
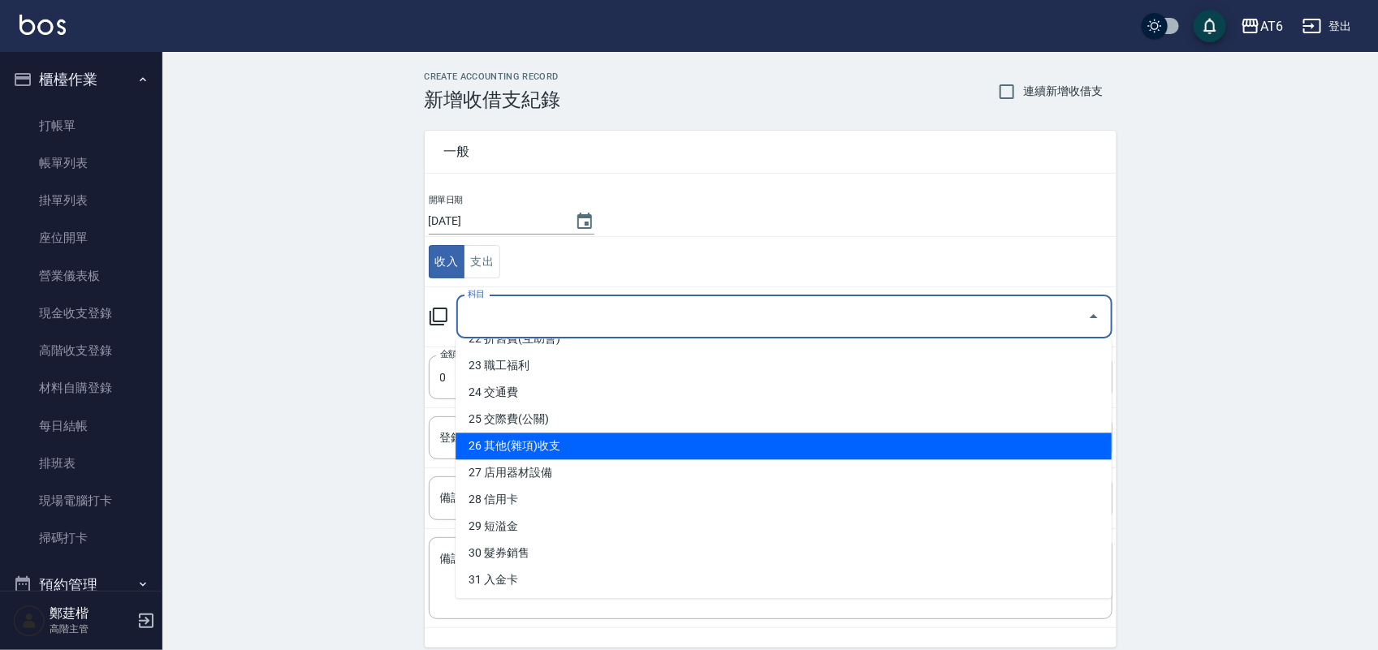
click at [574, 447] on li "26 其他(雜項)收支" at bounding box center [784, 447] width 656 height 27
type input "26 其他(雜項)收支"
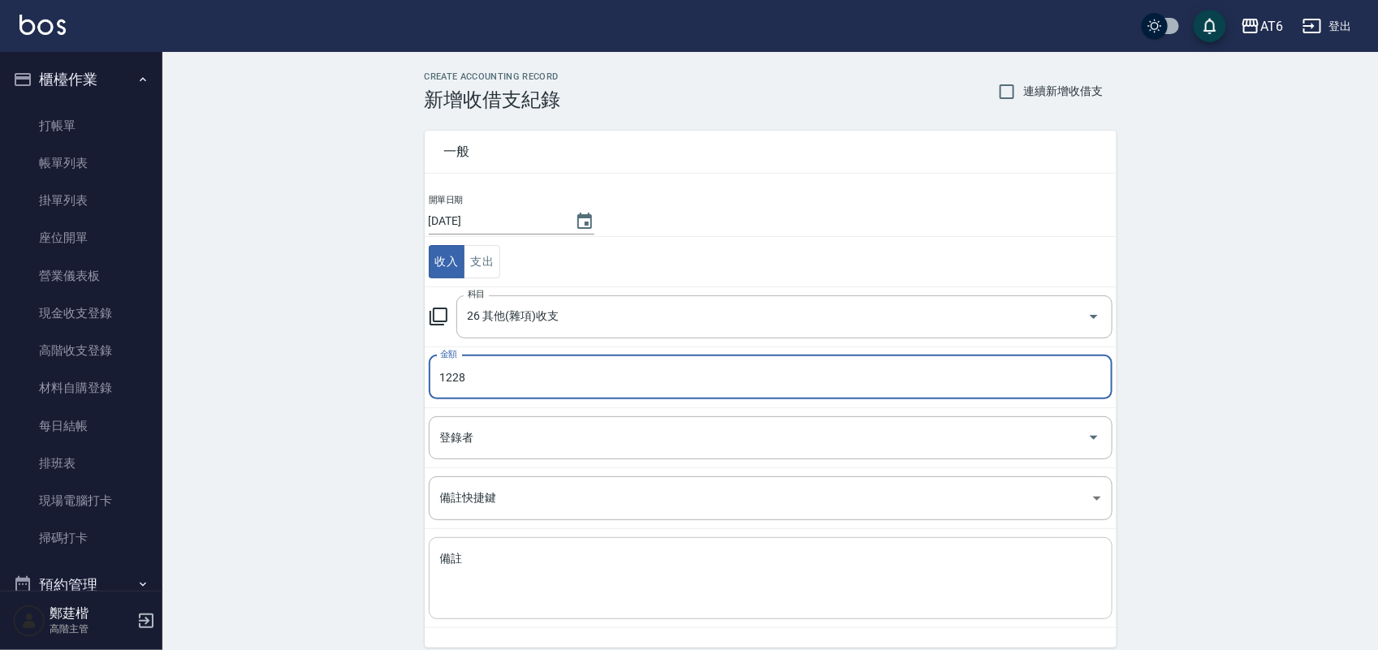
type input "1228"
click at [473, 571] on textarea "備註" at bounding box center [770, 578] width 661 height 55
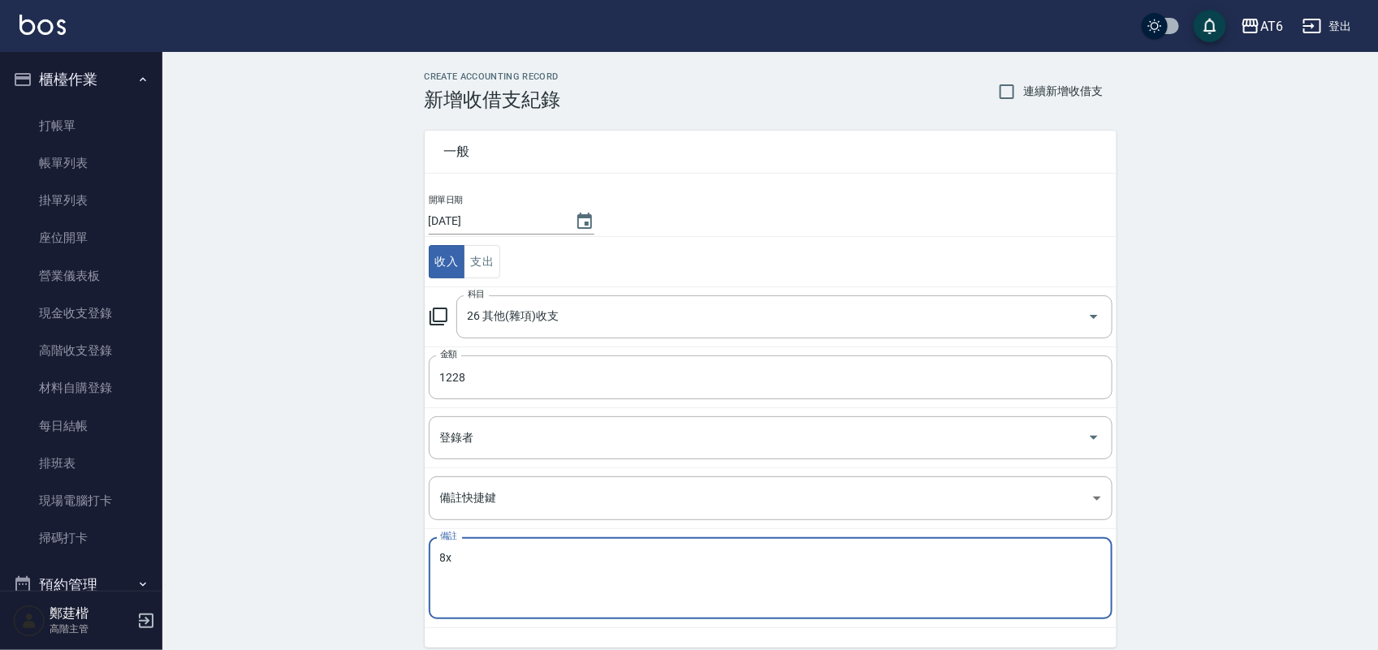
type textarea "8"
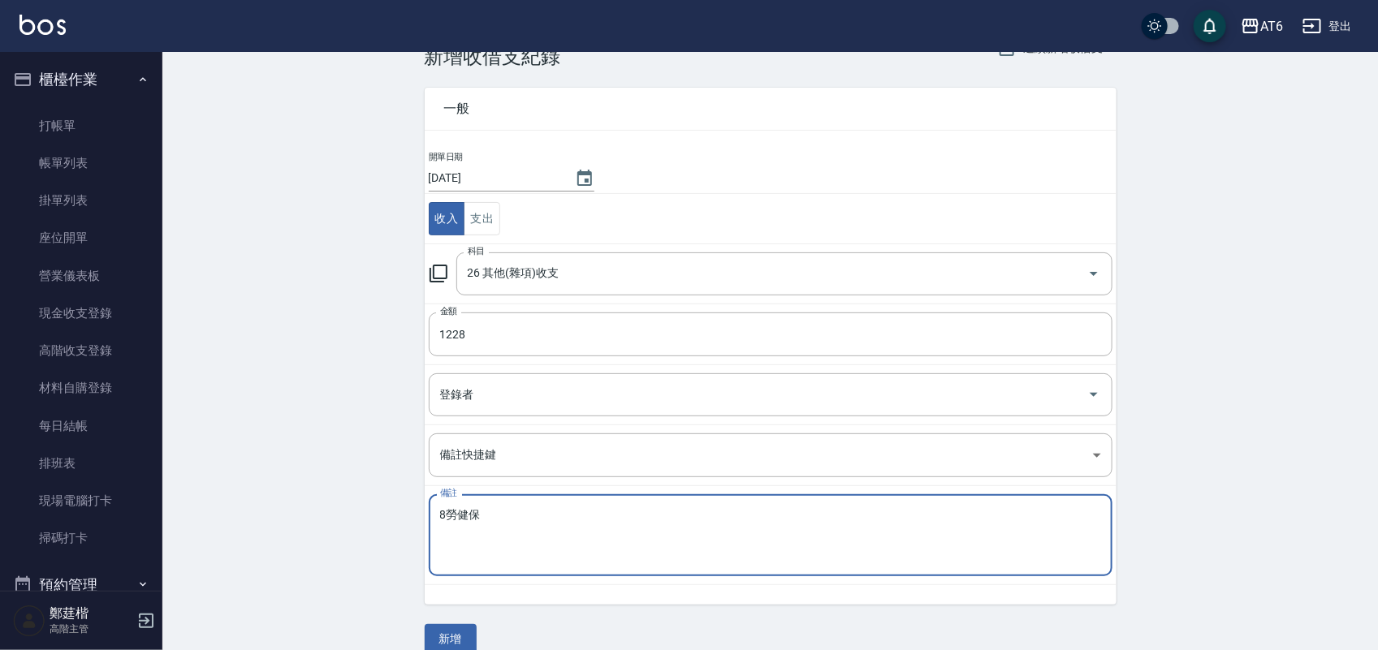
scroll to position [67, 0]
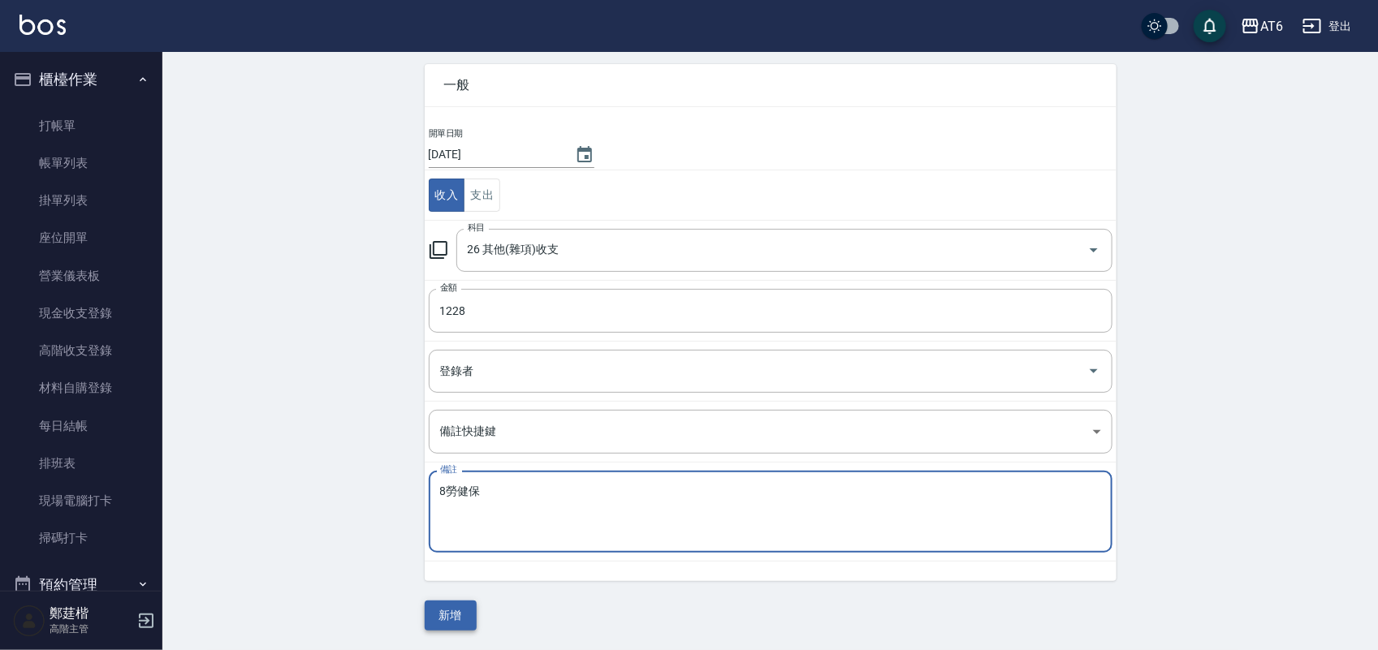
type textarea "8勞健保"
click at [447, 630] on button "新增" at bounding box center [451, 616] width 52 height 30
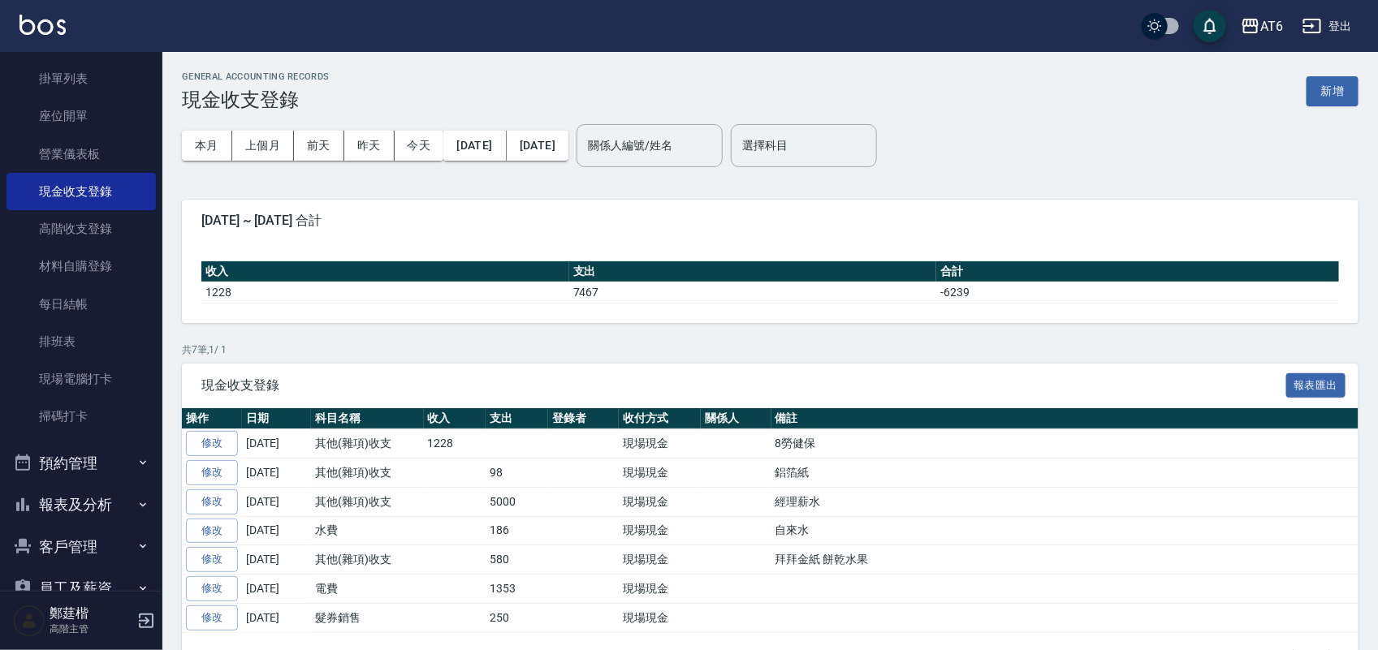
scroll to position [285, 0]
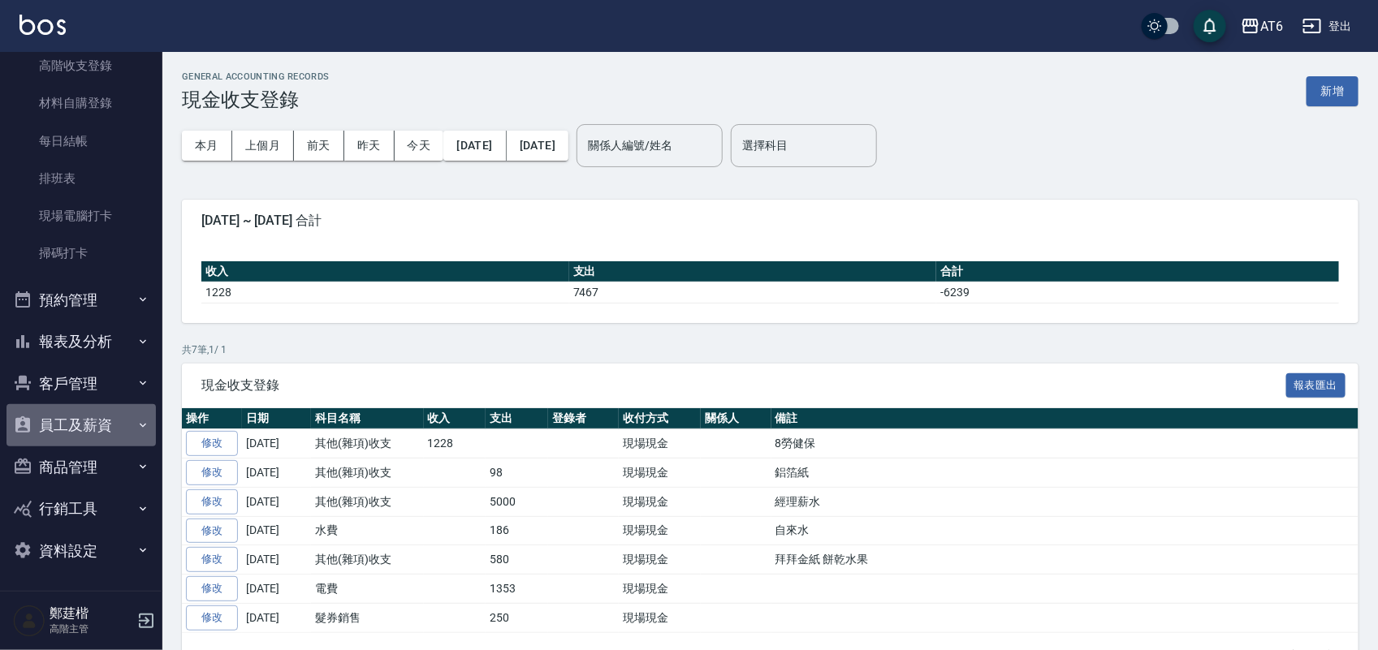
click at [83, 415] on button "員工及薪資" at bounding box center [80, 425] width 149 height 42
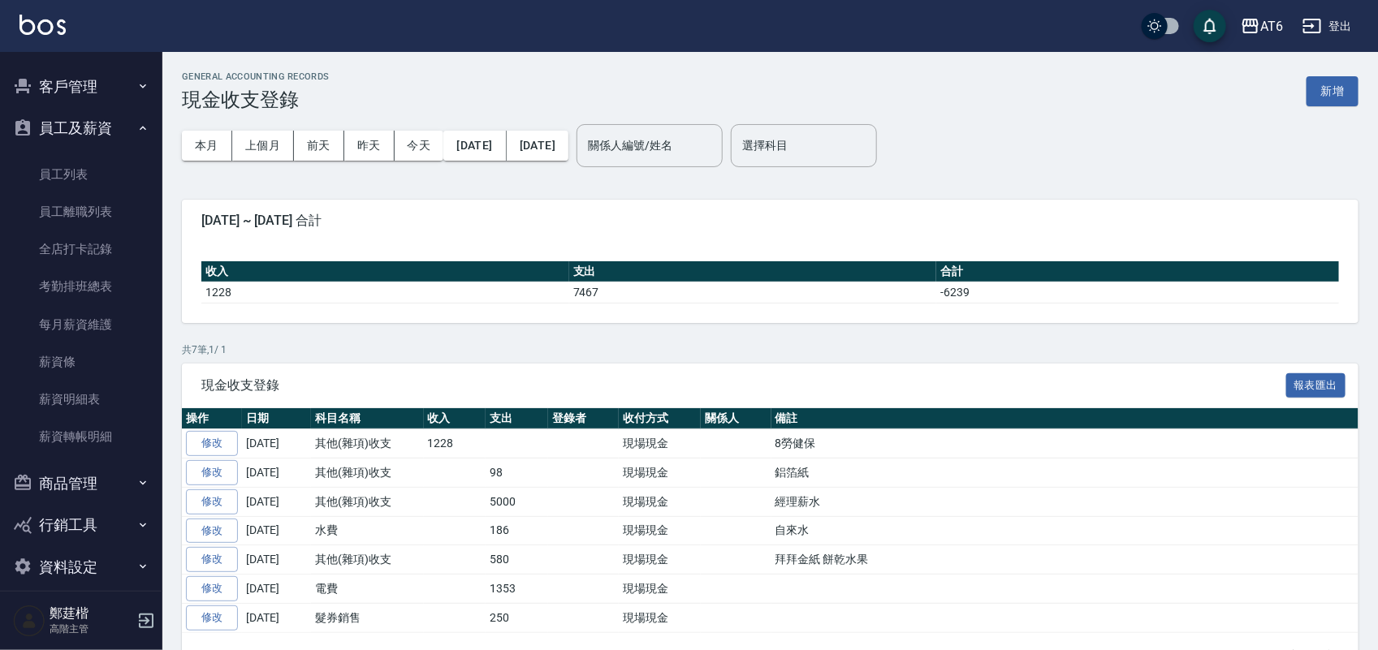
scroll to position [589, 0]
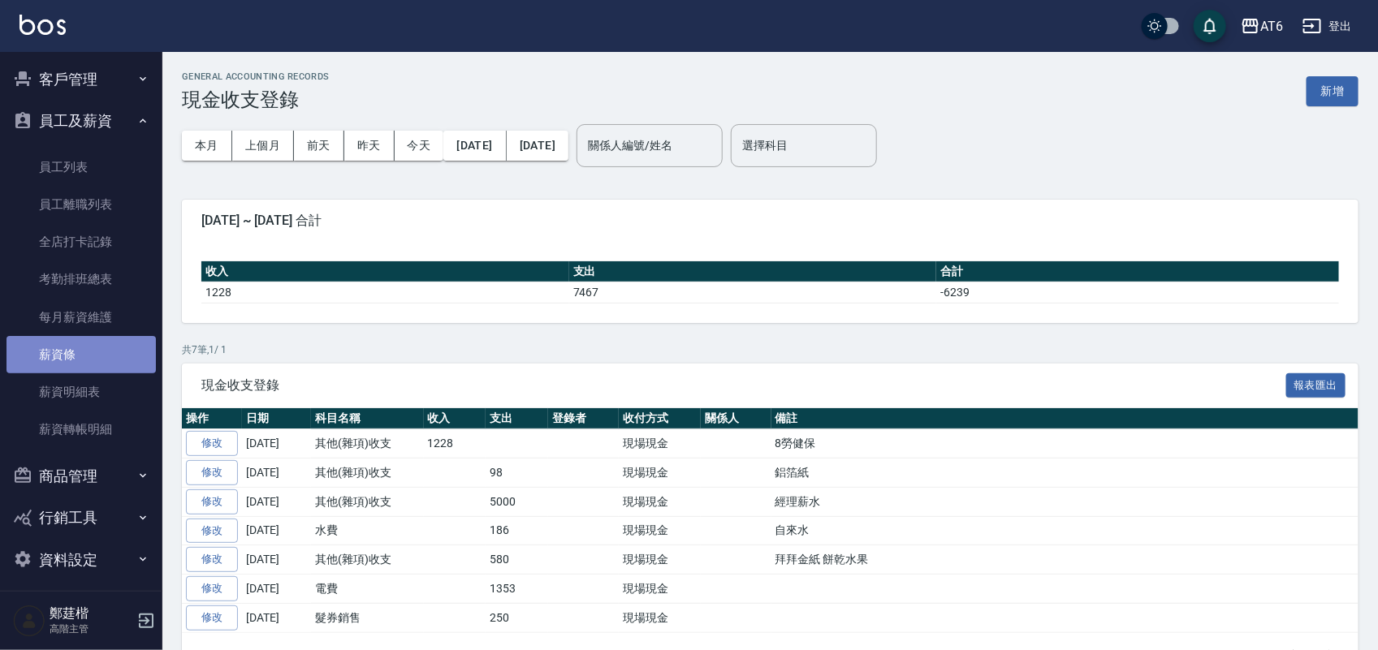
click at [98, 346] on link "薪資條" at bounding box center [80, 354] width 149 height 37
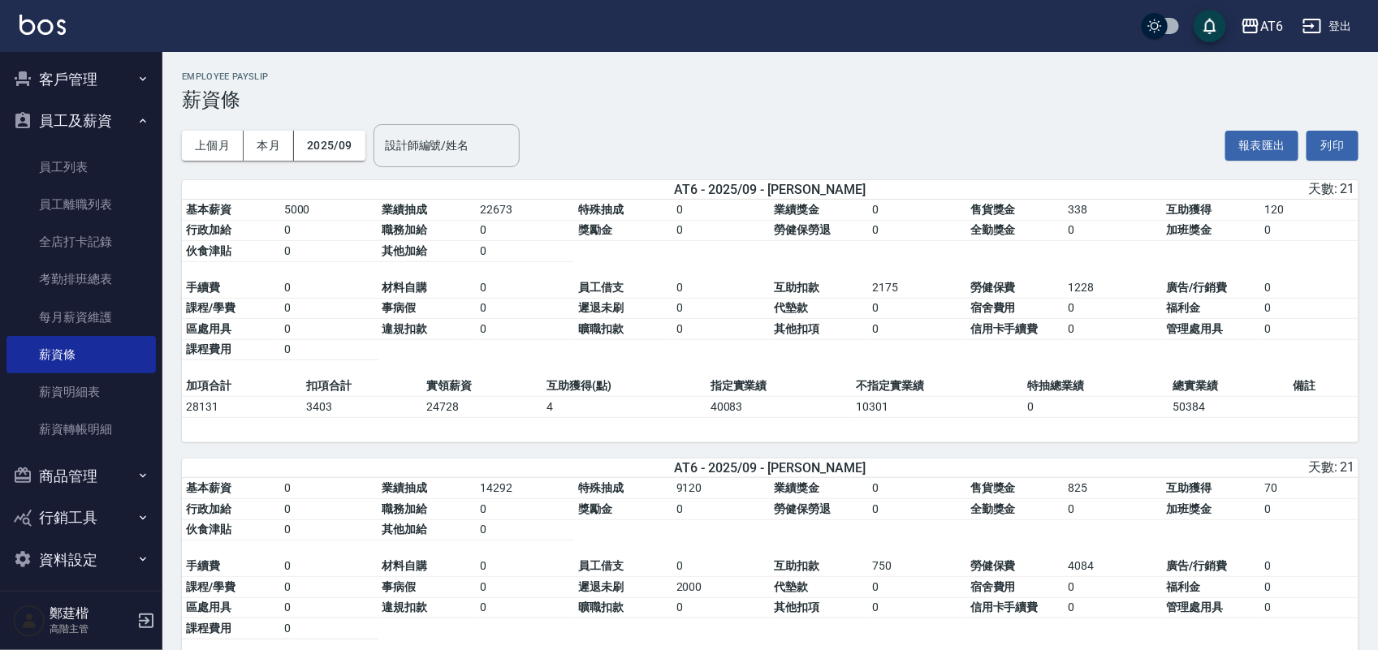
drag, startPoint x: 1170, startPoint y: 83, endPoint x: 892, endPoint y: 82, distance: 278.5
click at [777, 74] on h2 "Employee Payslip" at bounding box center [770, 76] width 1177 height 11
drag, startPoint x: 948, startPoint y: 78, endPoint x: 909, endPoint y: 86, distance: 39.0
click at [766, 80] on h2 "Employee Payslip" at bounding box center [770, 76] width 1177 height 11
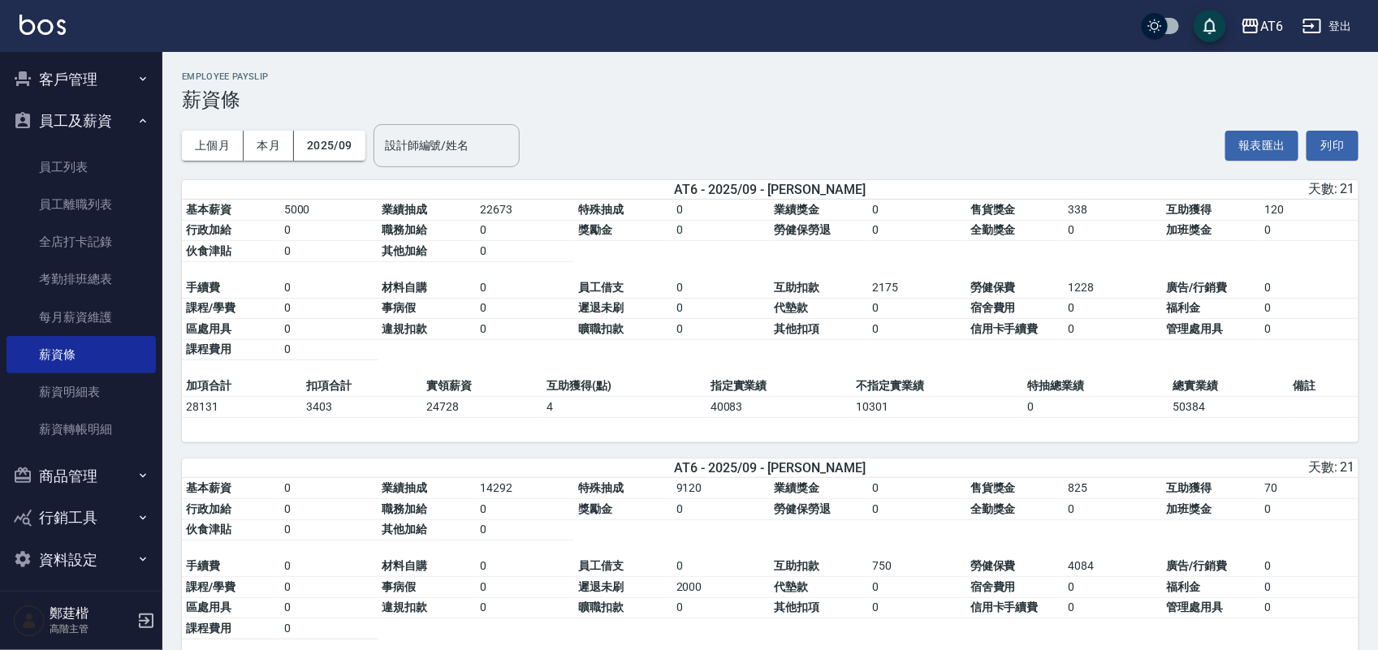
drag, startPoint x: 961, startPoint y: 71, endPoint x: 721, endPoint y: 76, distance: 239.6
click at [720, 76] on h2 "Employee Payslip" at bounding box center [770, 76] width 1177 height 11
click at [721, 76] on h2 "Employee Payslip" at bounding box center [770, 76] width 1177 height 11
